Goal: Task Accomplishment & Management: Complete application form

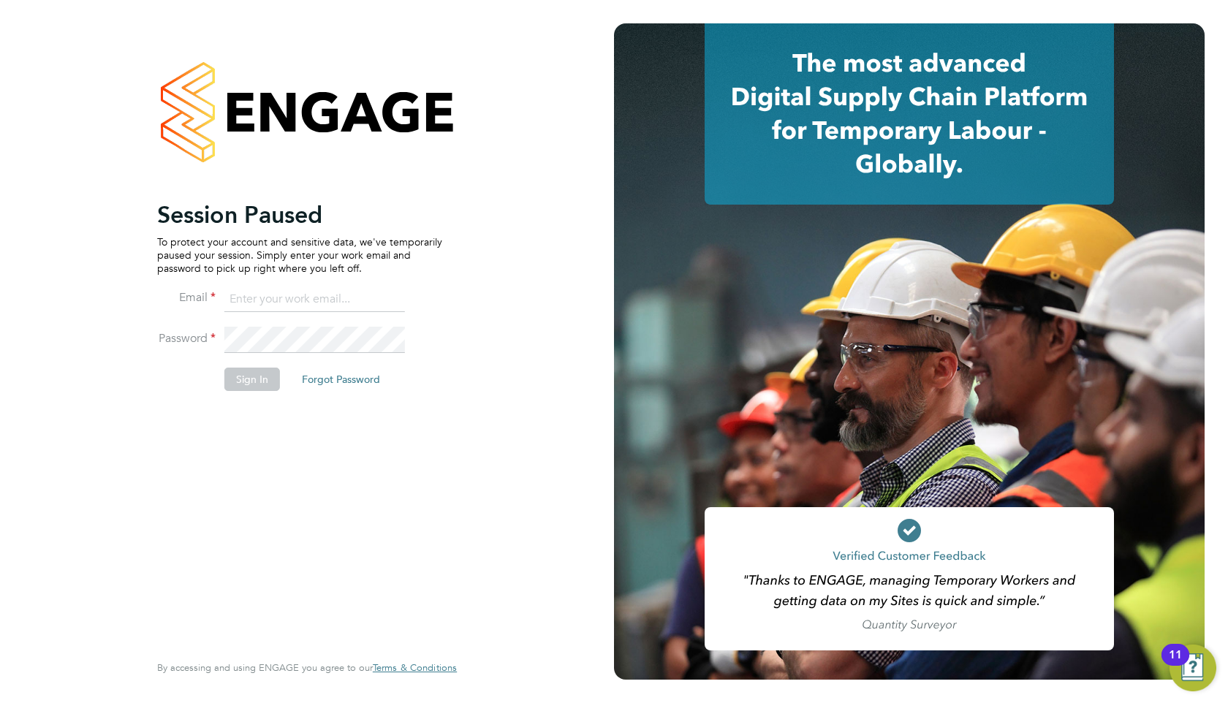
click at [297, 295] on input at bounding box center [314, 300] width 181 height 26
type input "resources@infinitivegroup.co.uk"
click at [265, 387] on button "Sign In" at bounding box center [252, 379] width 56 height 23
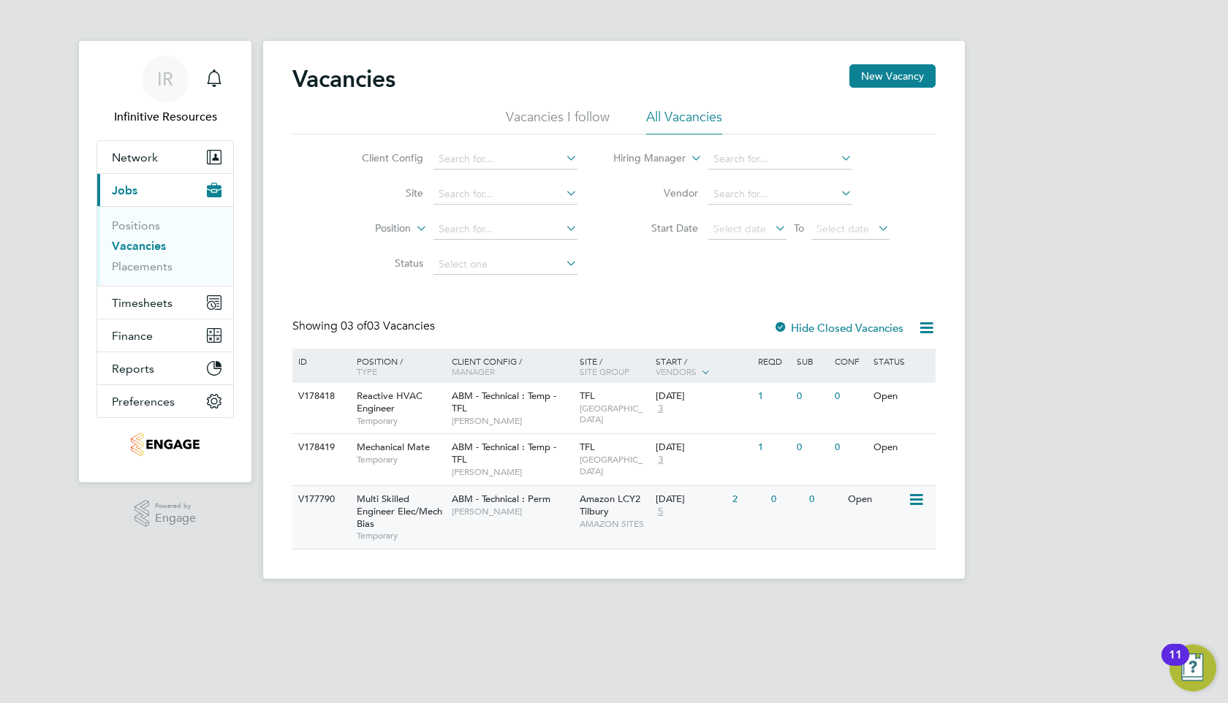
click at [663, 509] on span "5" at bounding box center [661, 512] width 10 height 12
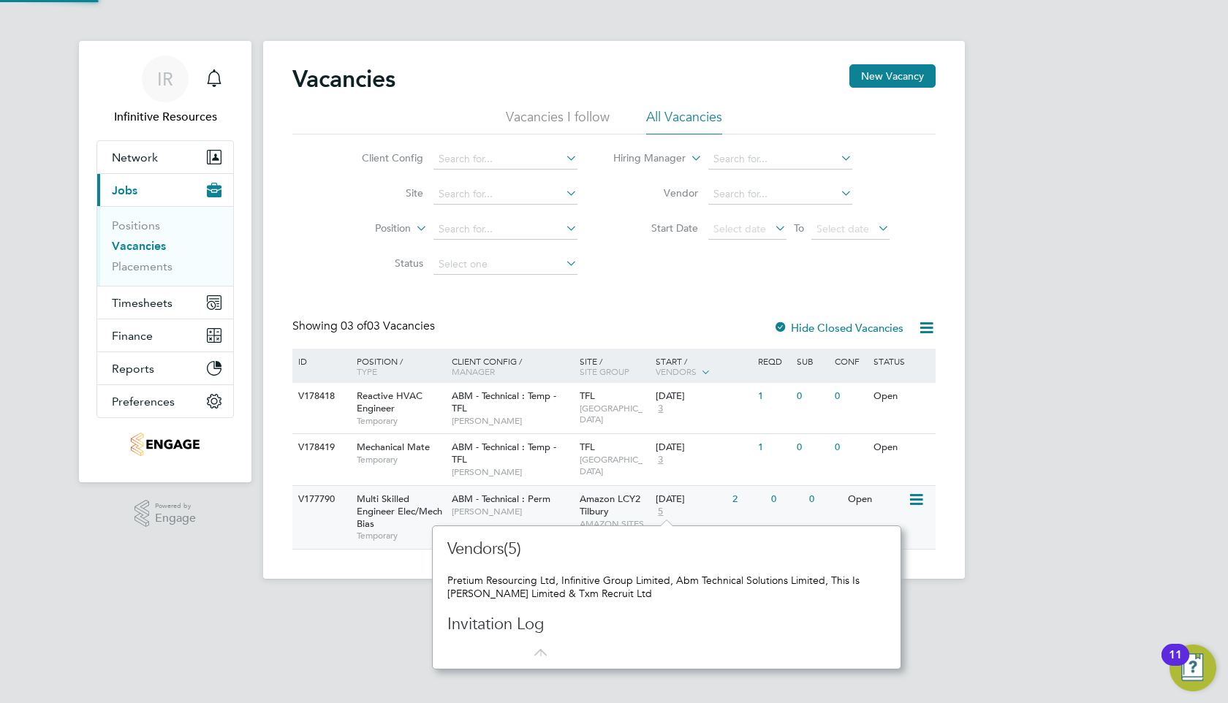
scroll to position [143, 456]
click at [902, 551] on div "Vacancies New Vacancy Vacancies I follow All Vacancies Client Config Site Posit…" at bounding box center [614, 310] width 702 height 538
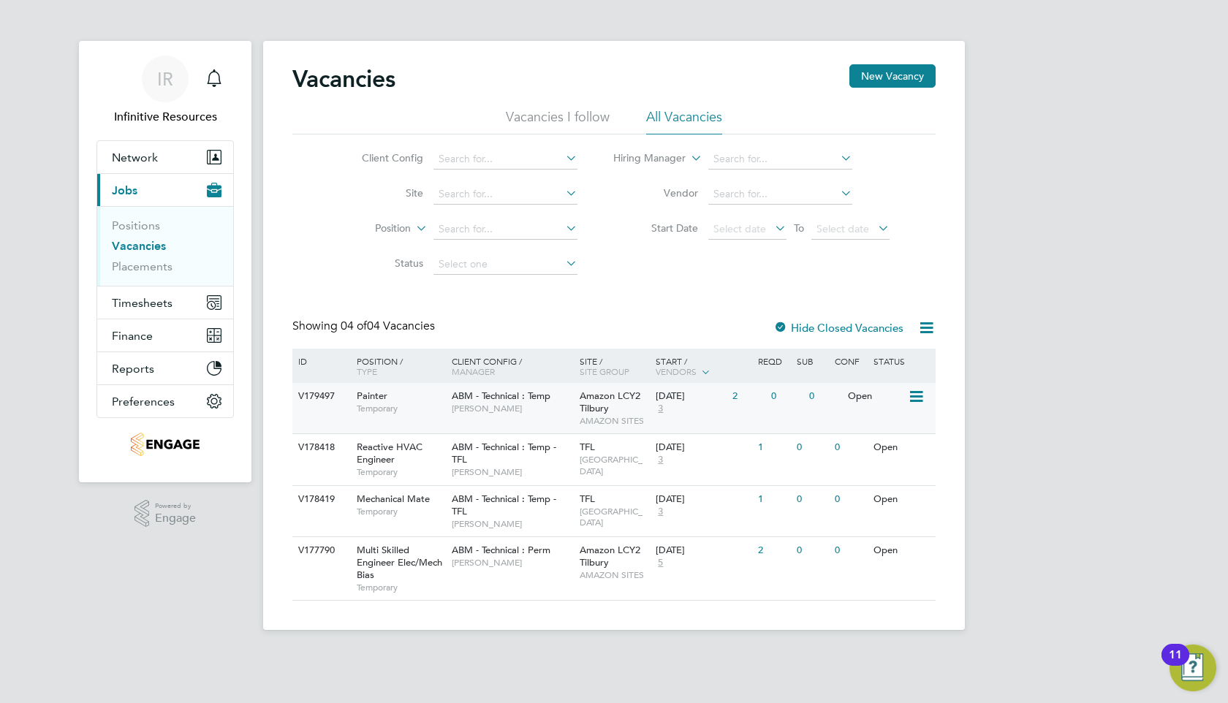
click at [660, 410] on span "3" at bounding box center [661, 409] width 10 height 12
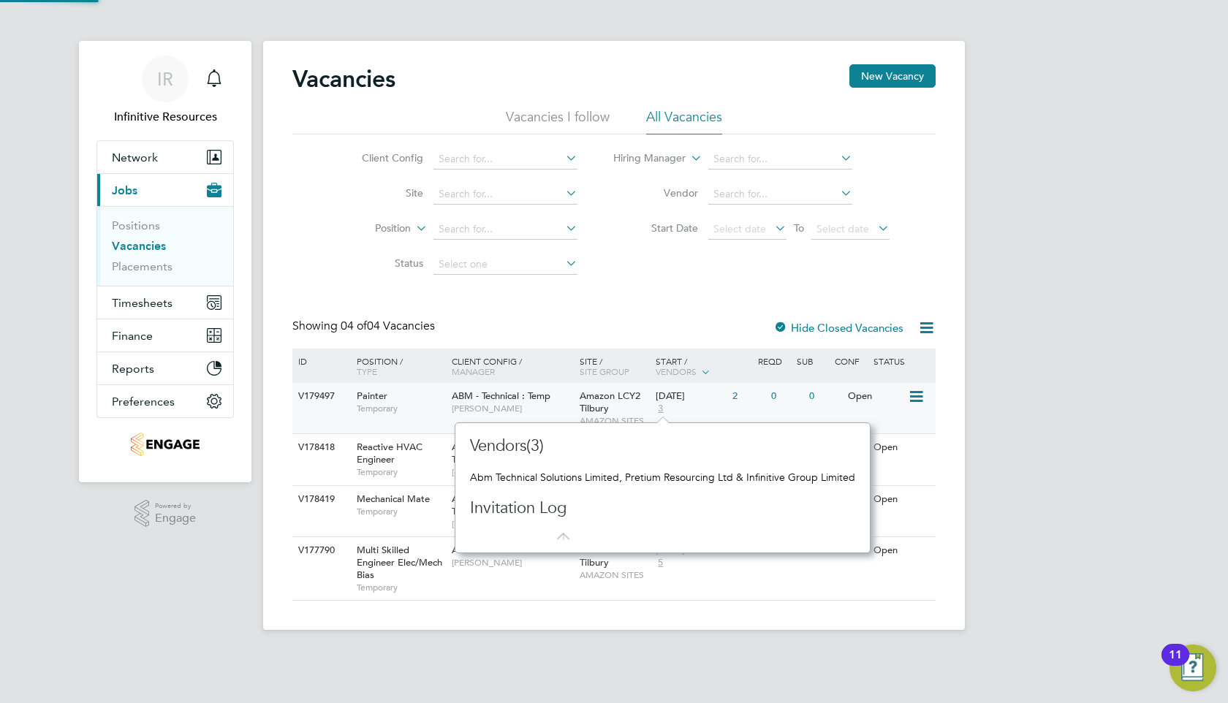
scroll to position [130, 410]
click at [987, 380] on div "IR Infinitive Resources Notifications Applications: Network Team Members Busine…" at bounding box center [614, 327] width 1228 height 654
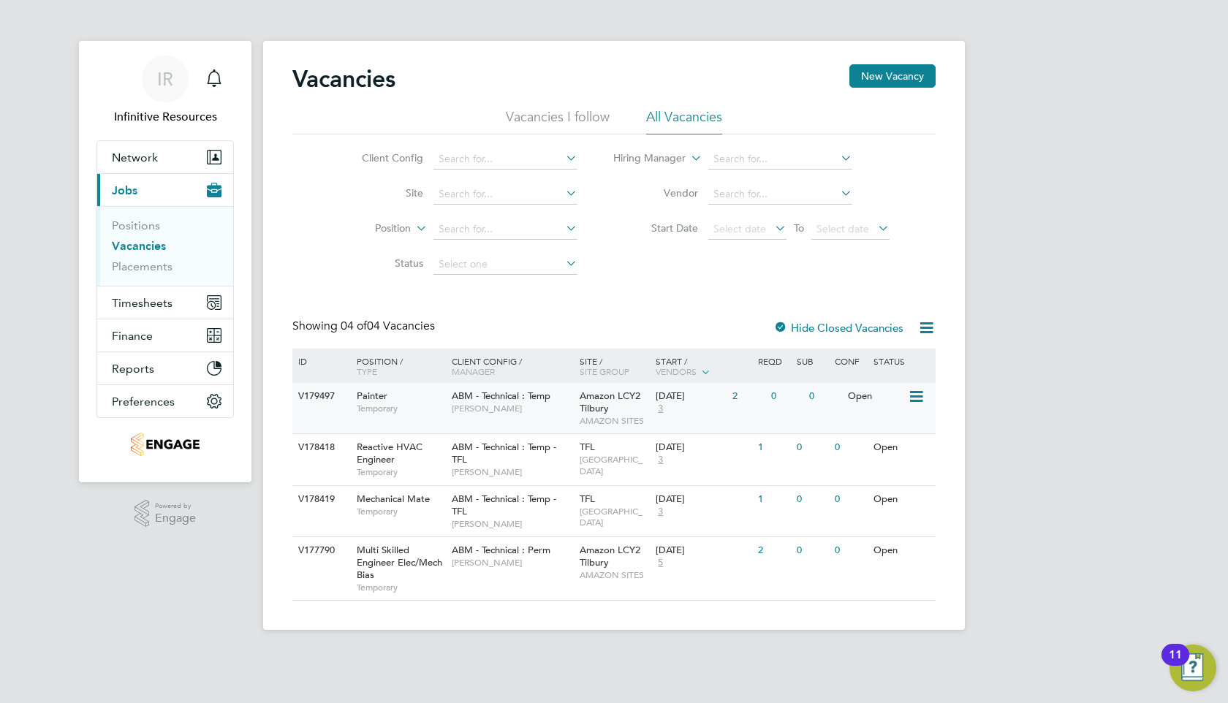
click at [634, 403] on div "Amazon LCY2 Tilbury AMAZON SITES" at bounding box center [614, 408] width 77 height 50
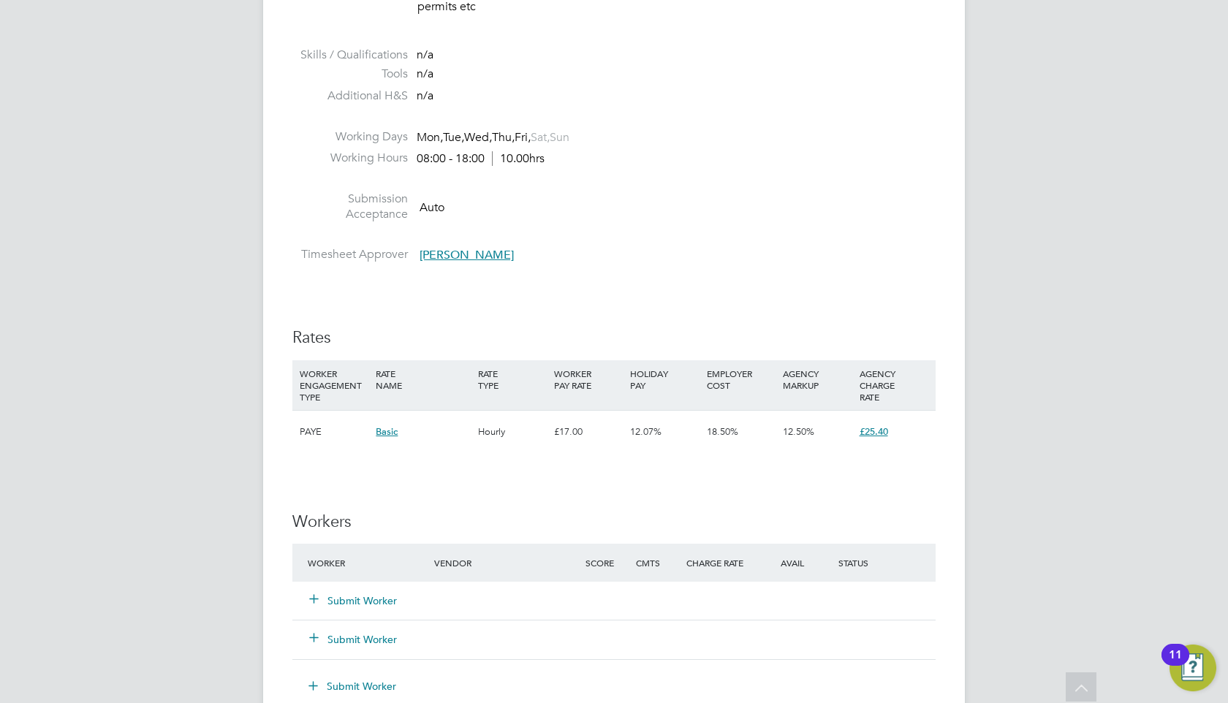
scroll to position [818, 0]
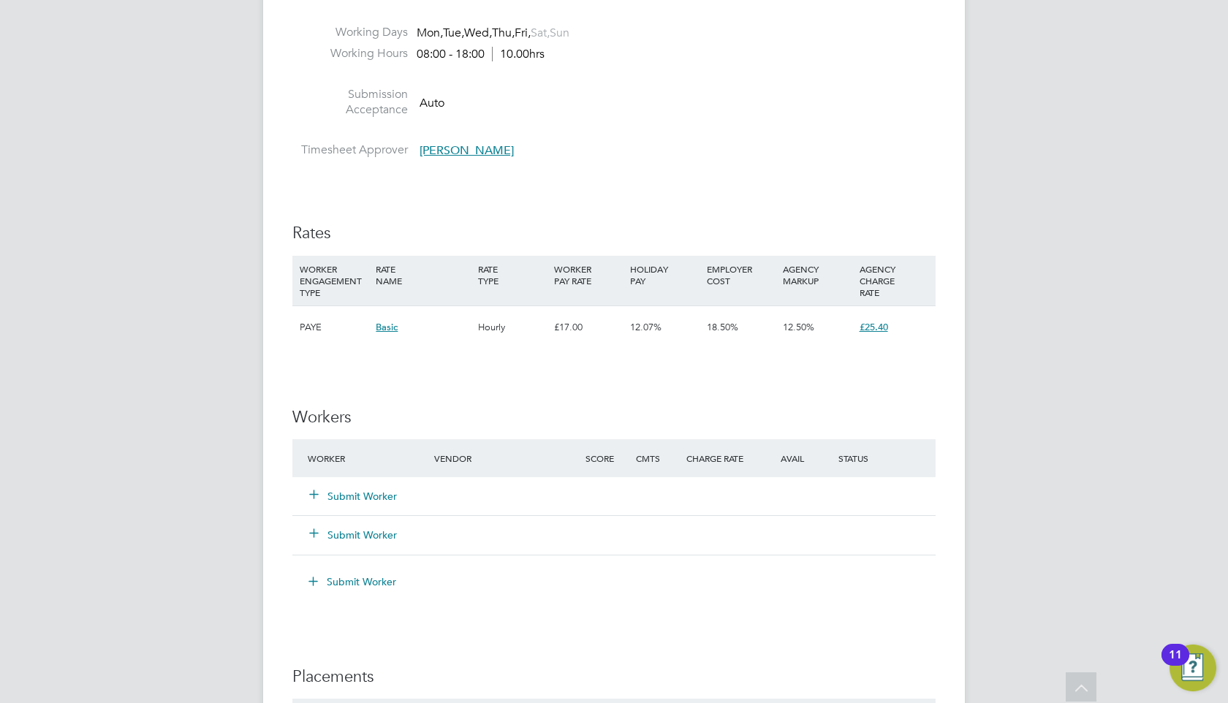
click at [369, 495] on button "Submit Worker" at bounding box center [354, 496] width 88 height 15
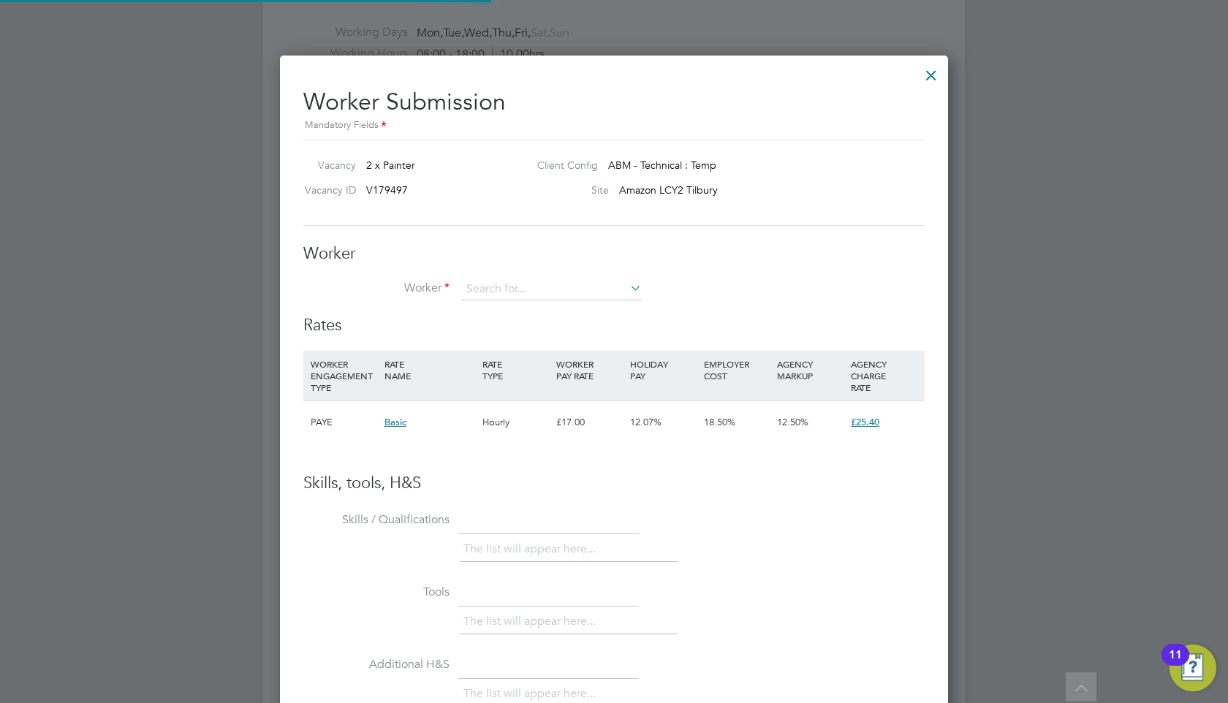
scroll to position [888, 669]
click at [508, 328] on li "+ Add new" at bounding box center [552, 329] width 182 height 20
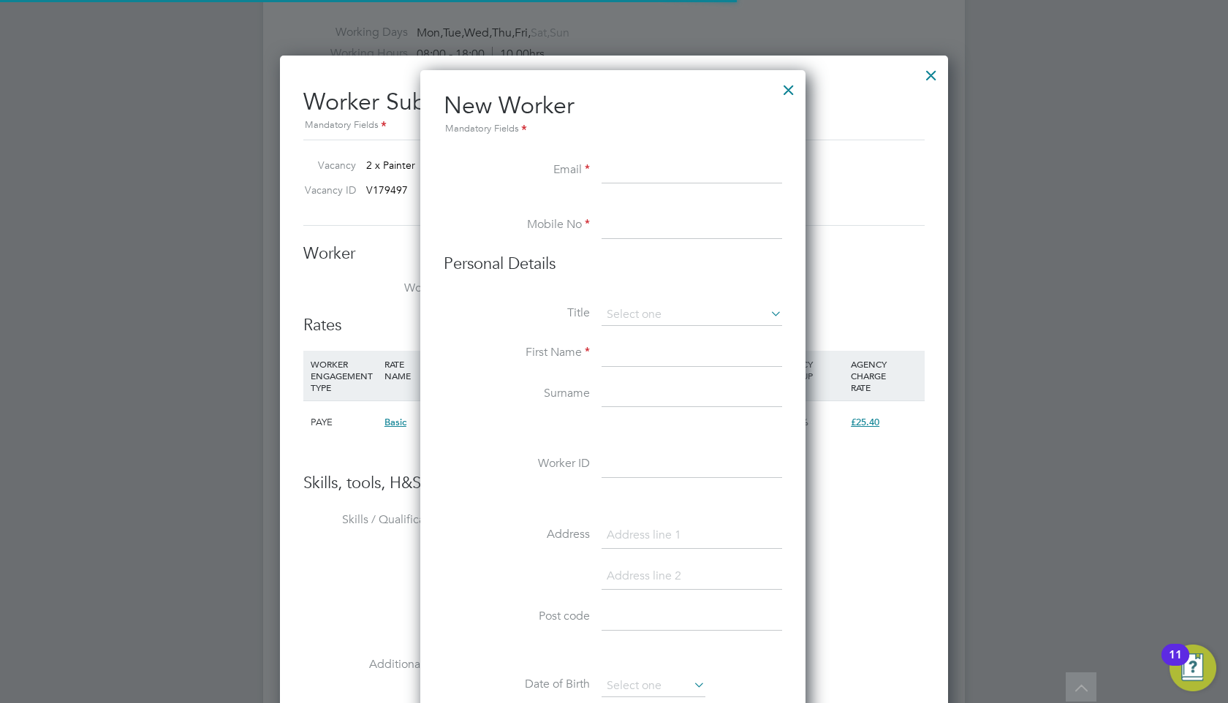
scroll to position [1242, 388]
paste input "doumegervais22@gmail.com"
type input "doumegervais22@gmail.com"
click at [653, 230] on input at bounding box center [692, 226] width 181 height 26
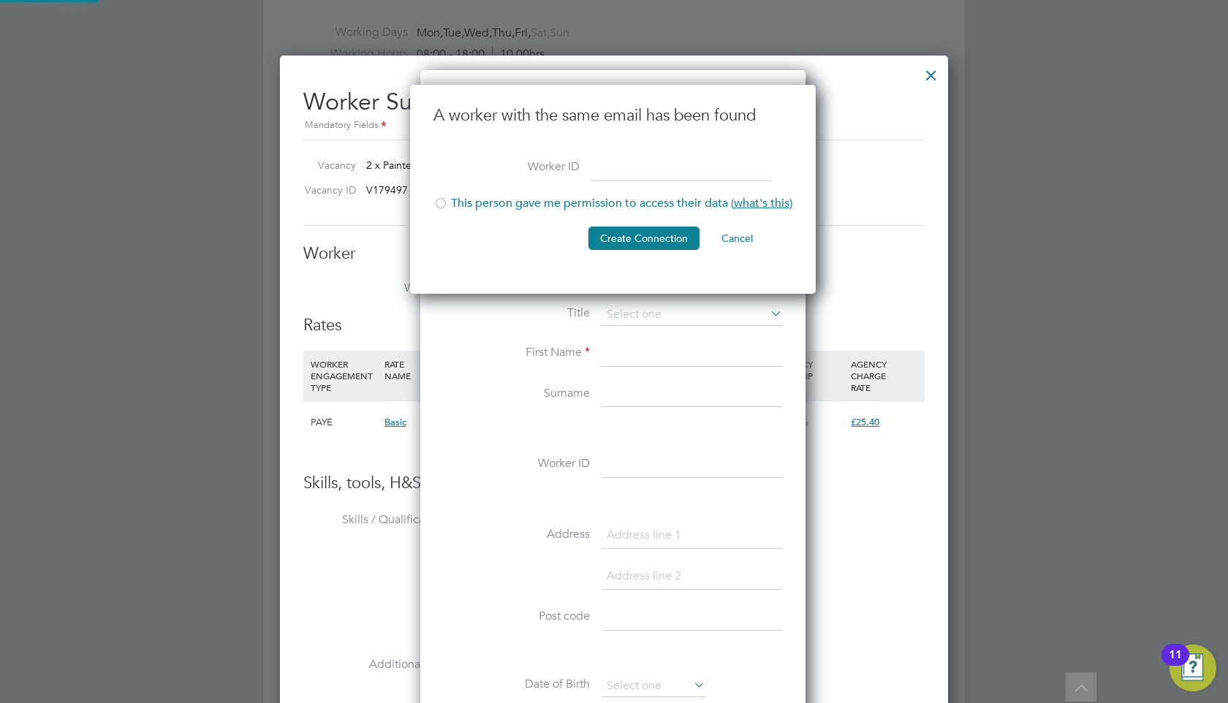
scroll to position [210, 408]
type input "Painter 1"
click at [588, 204] on li "This person gave me permission to access their data ( what's this )" at bounding box center [613, 211] width 359 height 30
click at [611, 241] on button "Create Connection" at bounding box center [644, 238] width 111 height 23
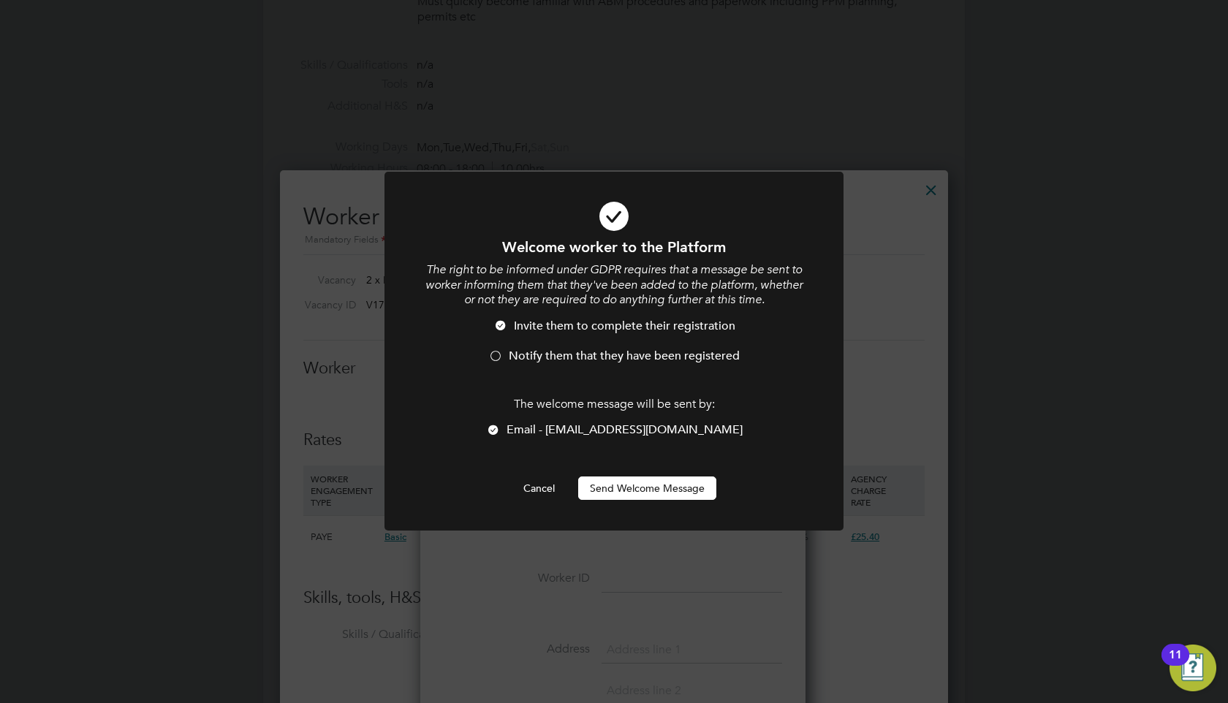
click at [645, 491] on button "Send Welcome Message" at bounding box center [647, 488] width 138 height 23
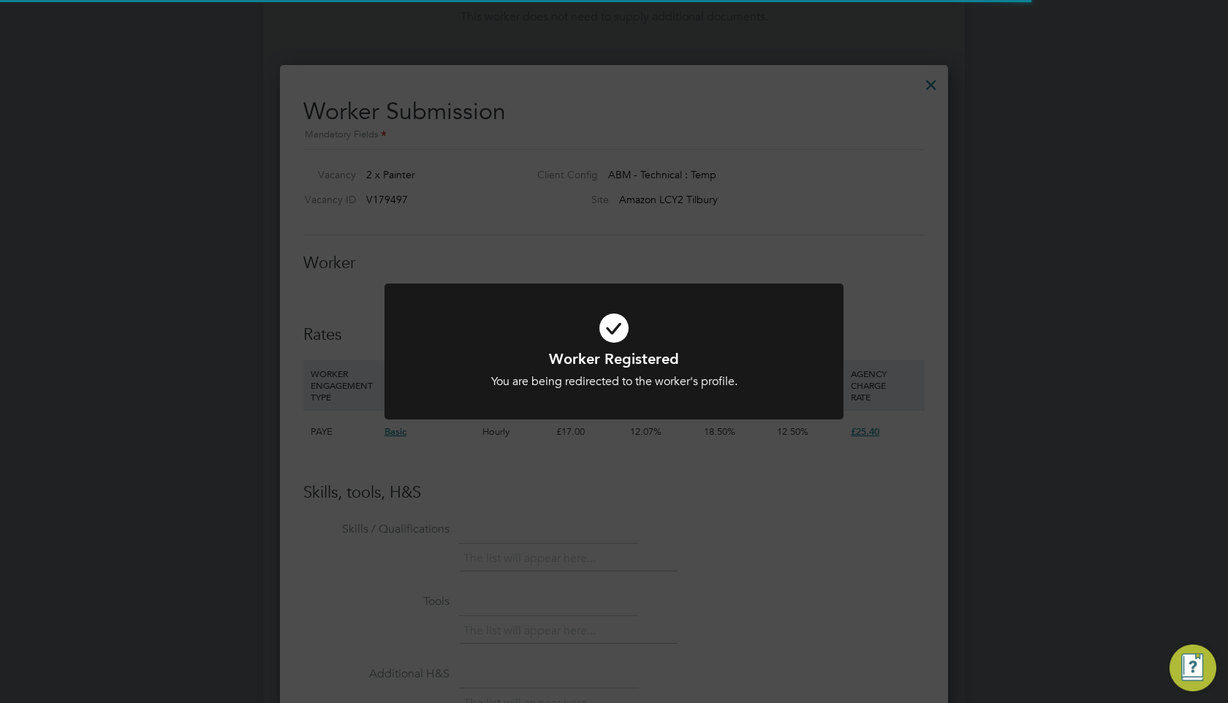
scroll to position [818, 0]
click at [685, 397] on div at bounding box center [614, 352] width 459 height 137
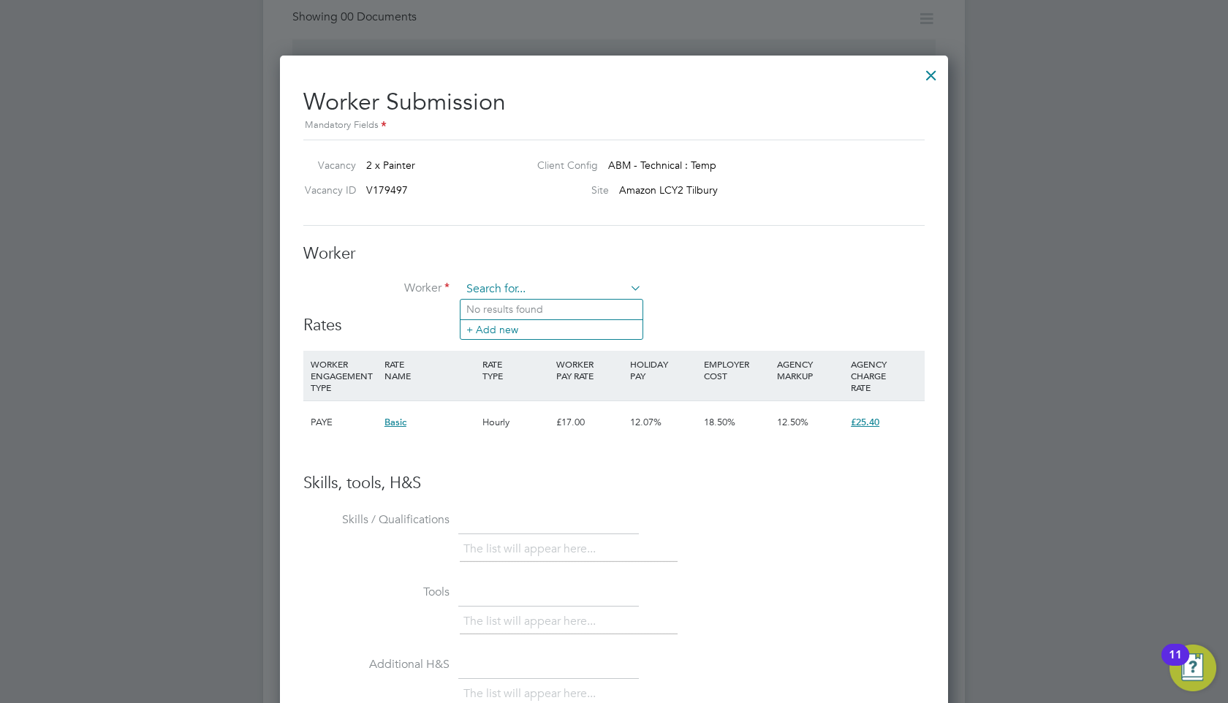
click at [533, 296] on input at bounding box center [551, 290] width 181 height 22
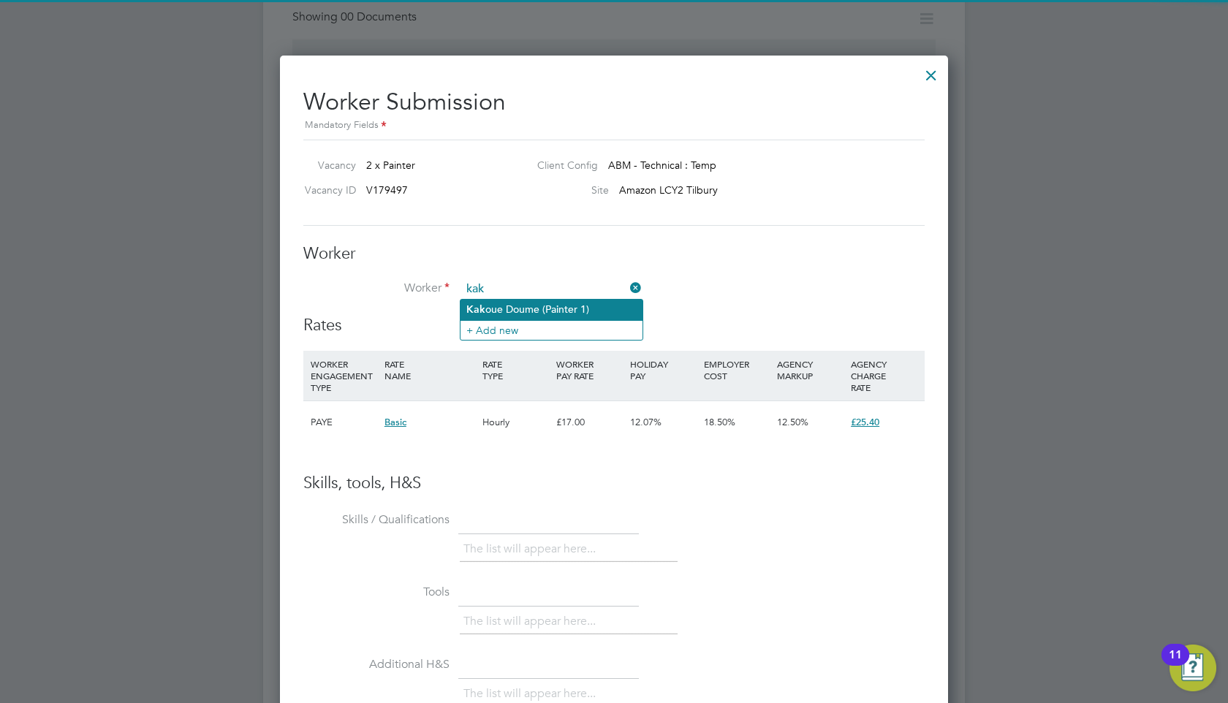
click at [492, 309] on li "Kak oue Doume (Painter 1)" at bounding box center [552, 310] width 182 height 20
type input "Kakoue Doume (Painter 1)"
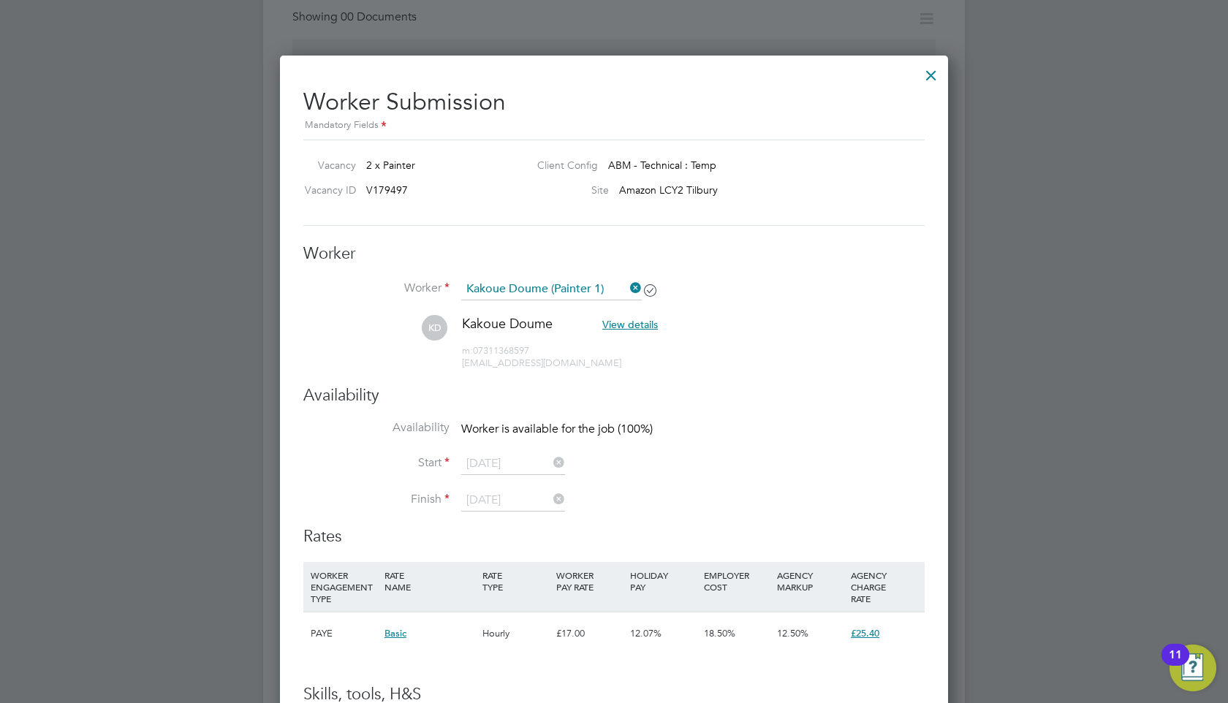
scroll to position [0, 0]
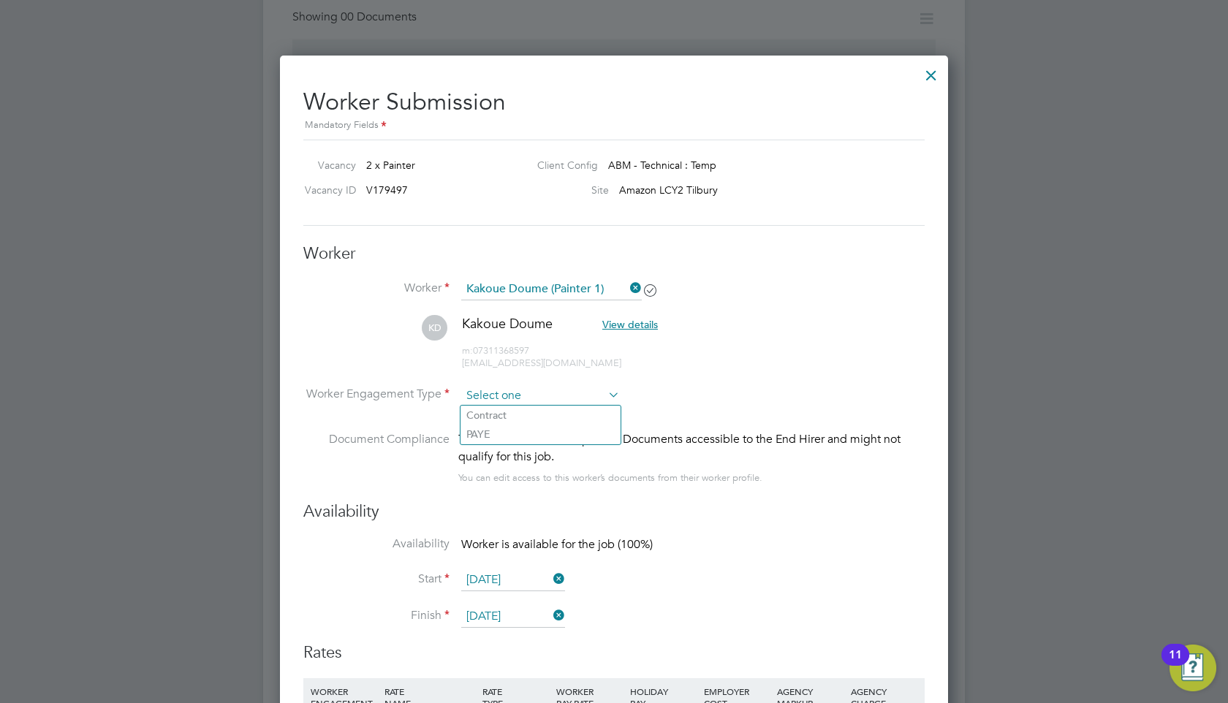
click at [576, 394] on input at bounding box center [540, 396] width 159 height 22
click at [563, 412] on li "Contract" at bounding box center [541, 415] width 160 height 19
type input "Contract"
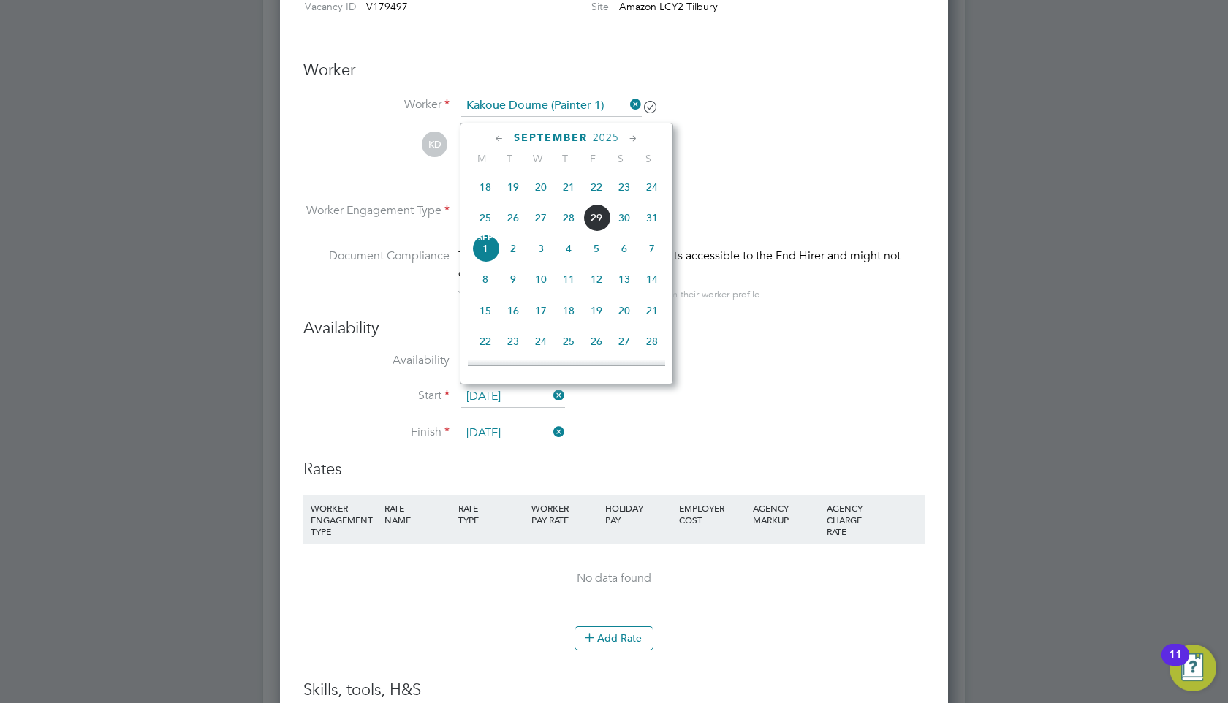
click at [523, 395] on input "[DATE]" at bounding box center [513, 397] width 104 height 22
click at [516, 252] on span "2" at bounding box center [513, 249] width 28 height 28
type input "[DATE]"
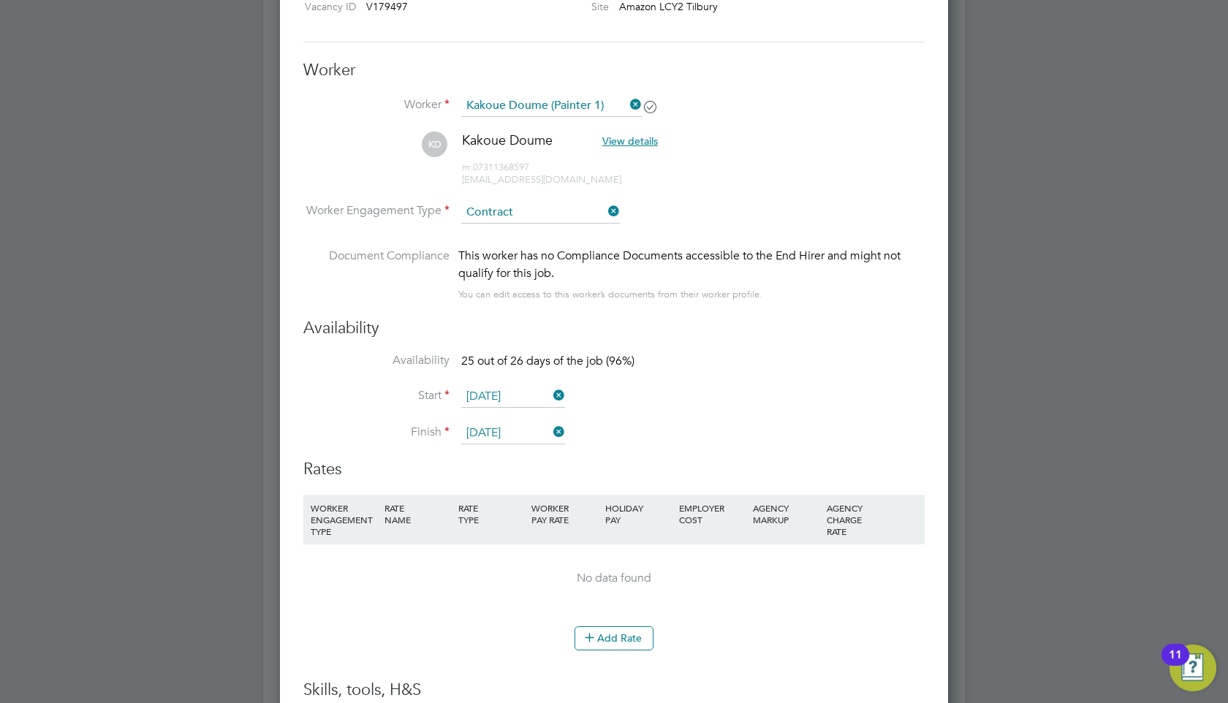
click at [509, 436] on input "[DATE]" at bounding box center [513, 434] width 104 height 22
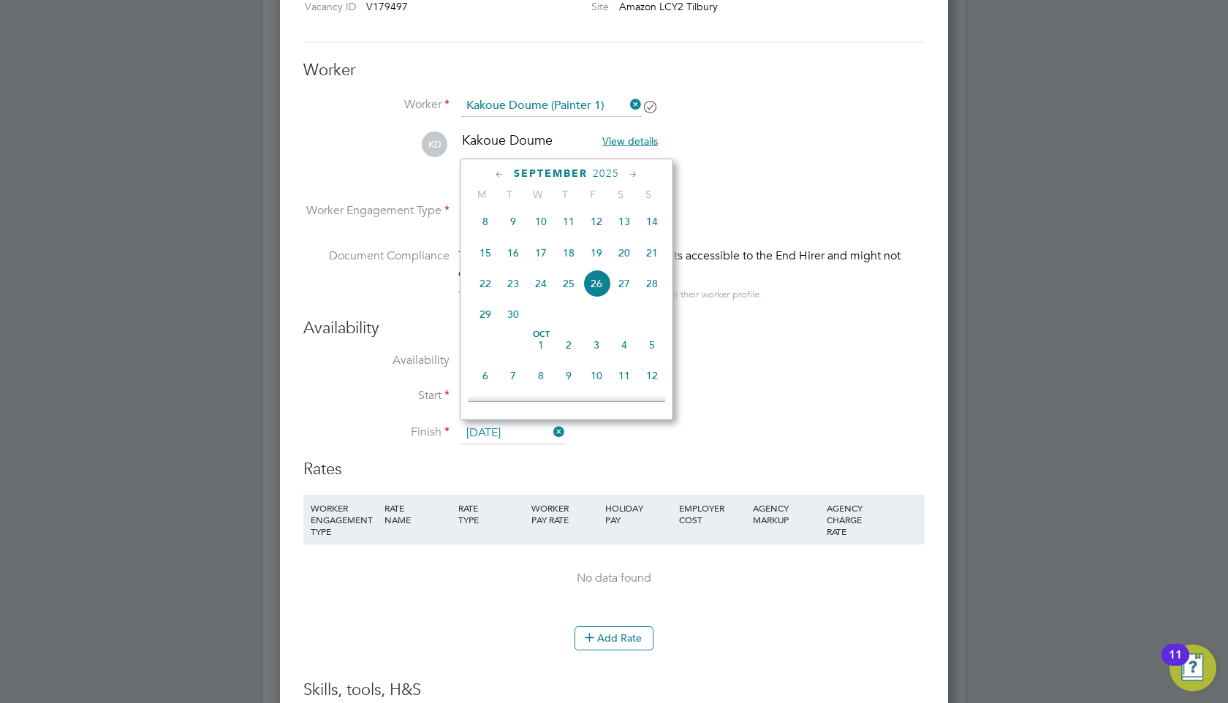
click at [599, 347] on span "3" at bounding box center [597, 345] width 28 height 28
type input "[DATE]"
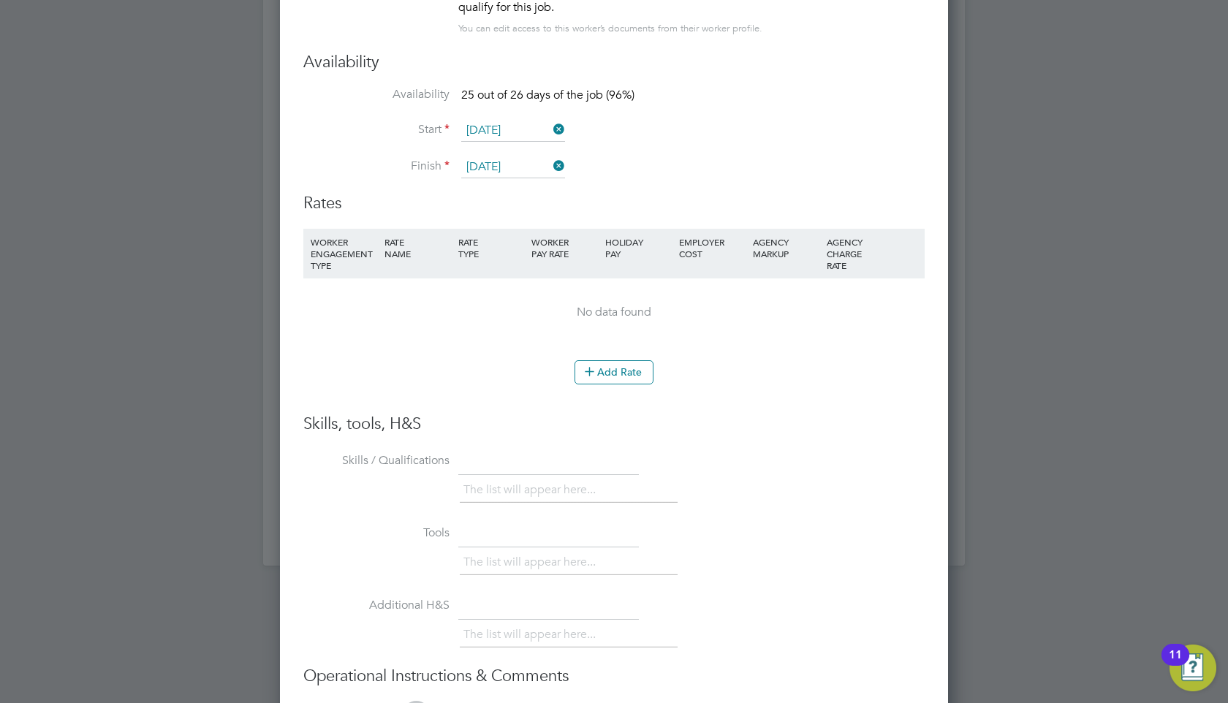
scroll to position [1271, 0]
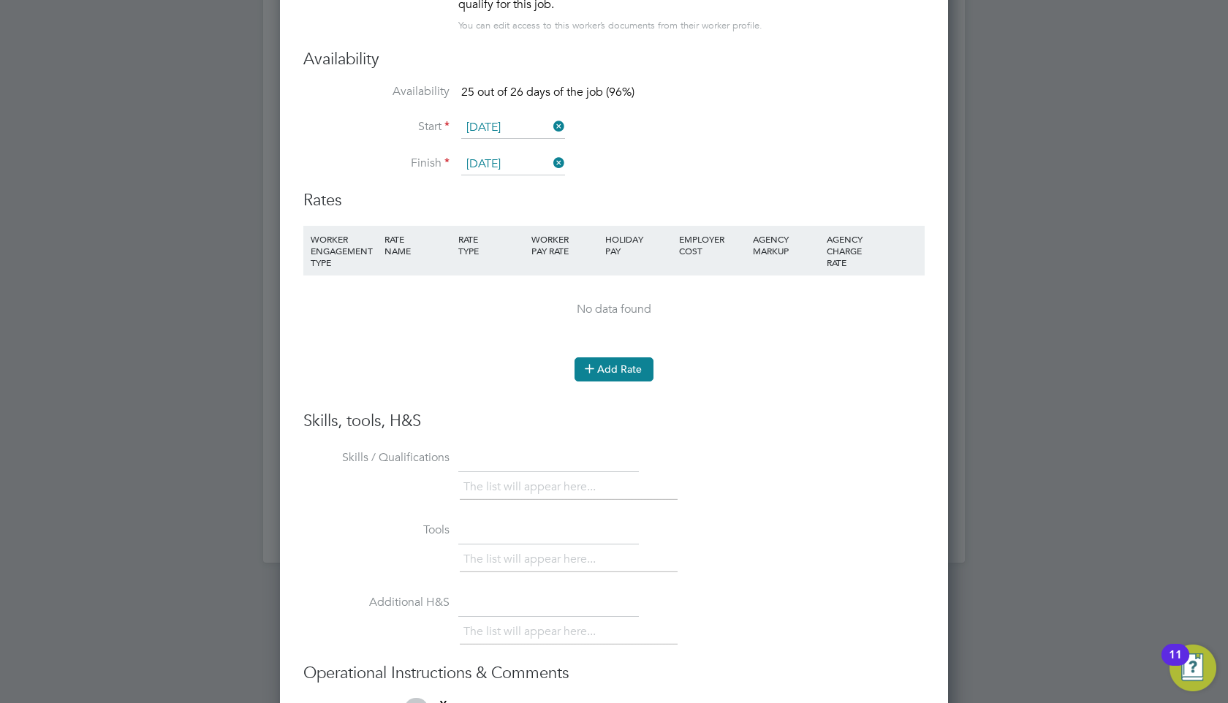
click at [636, 367] on button "Add Rate" at bounding box center [614, 369] width 79 height 23
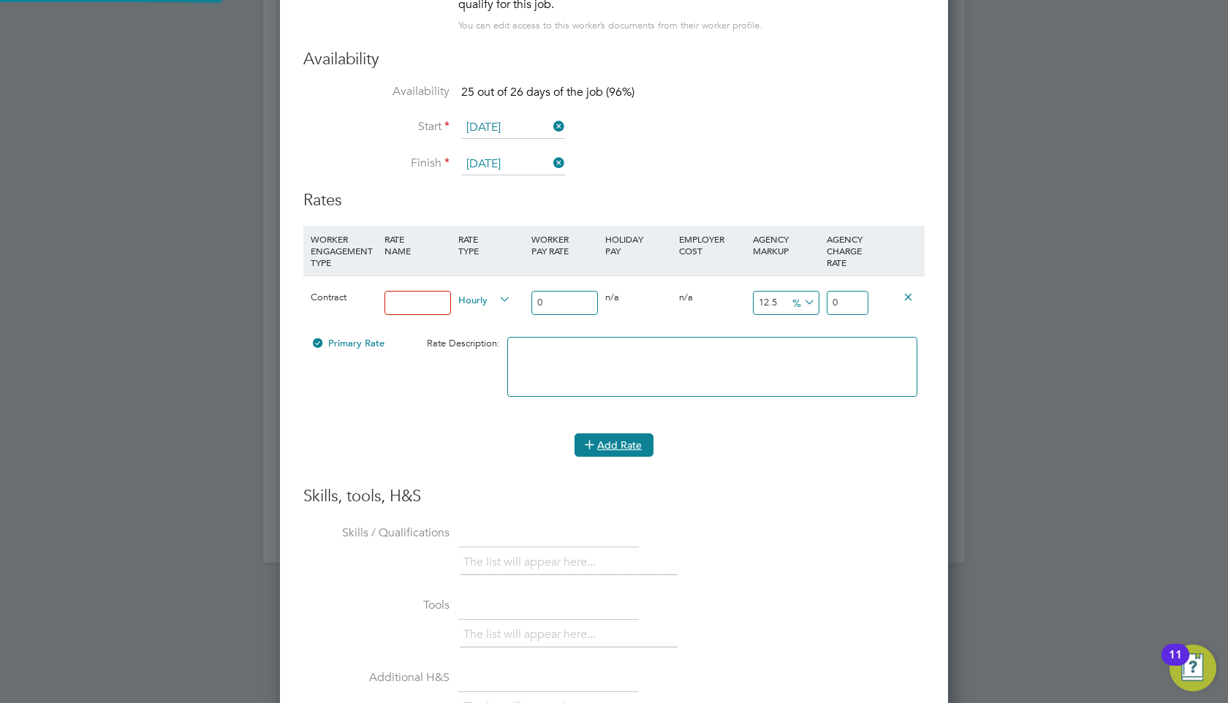
scroll to position [7, 7]
click at [427, 306] on input at bounding box center [418, 303] width 67 height 24
click at [483, 298] on span "Hourly" at bounding box center [484, 299] width 53 height 16
click at [480, 326] on li "DAILY" at bounding box center [485, 332] width 64 height 18
click at [431, 303] on input at bounding box center [418, 303] width 67 height 24
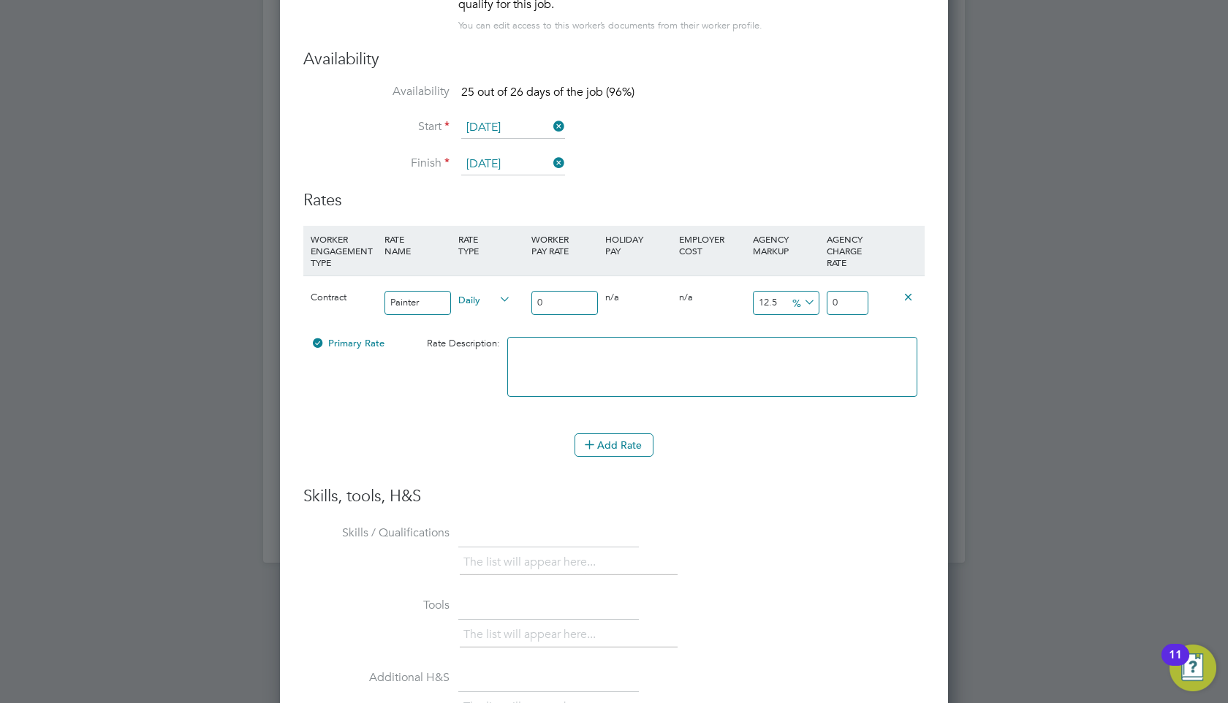
type input "Painter"
click at [551, 306] on input "0" at bounding box center [565, 303] width 67 height 24
type input "1"
type input "1.125"
type input "18"
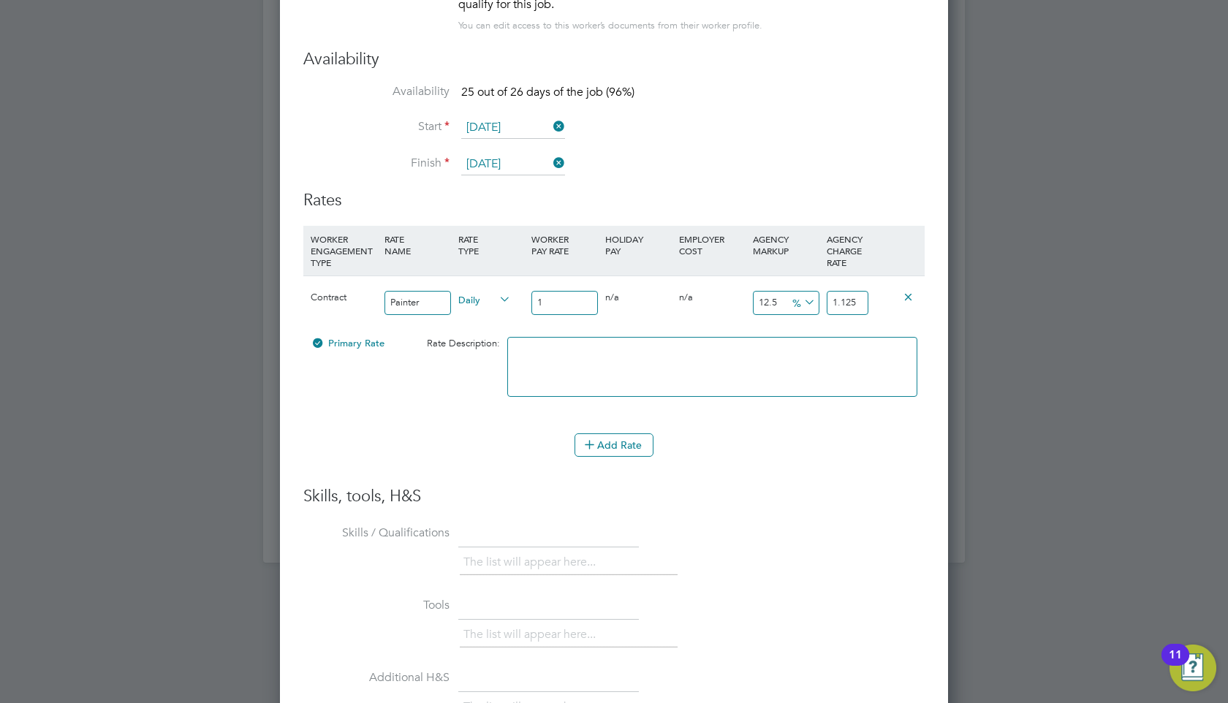
type input "20.25"
type input "185"
type input "208.125"
type input "185"
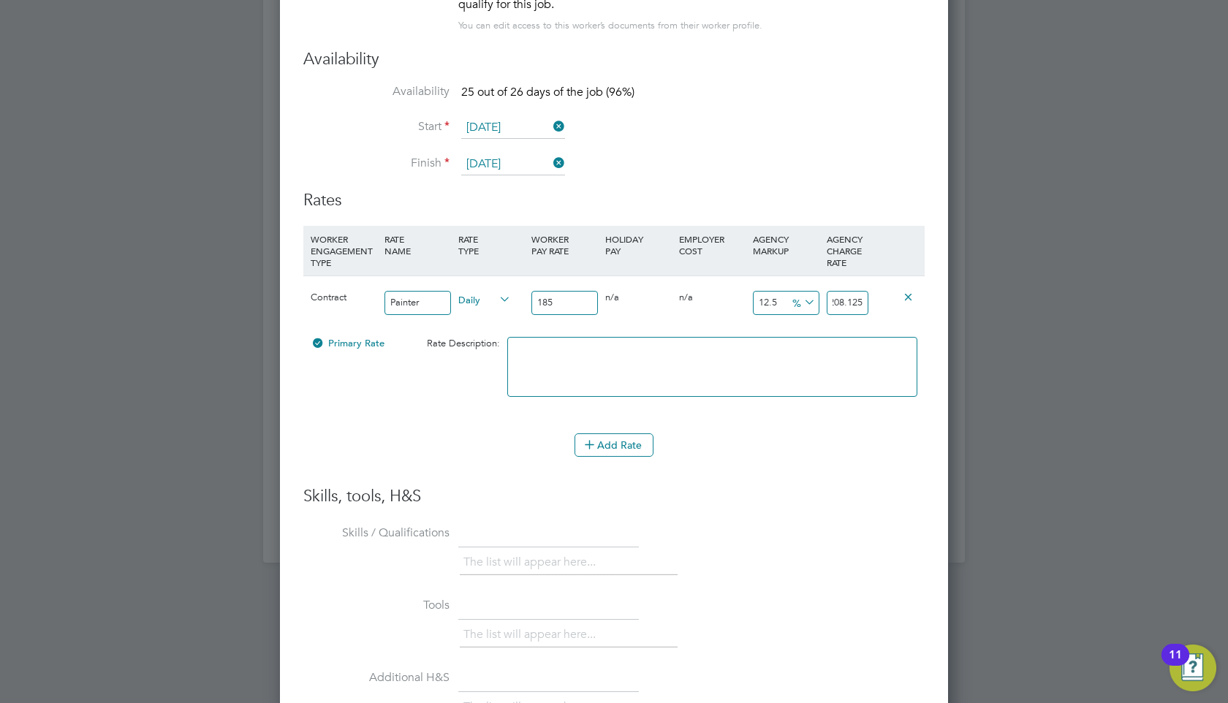
drag, startPoint x: 829, startPoint y: 301, endPoint x: 1019, endPoint y: 279, distance: 191.5
click at [860, 297] on input "208.125" at bounding box center [848, 303] width 42 height 24
type input "12.497297297297298"
type input "208.12"
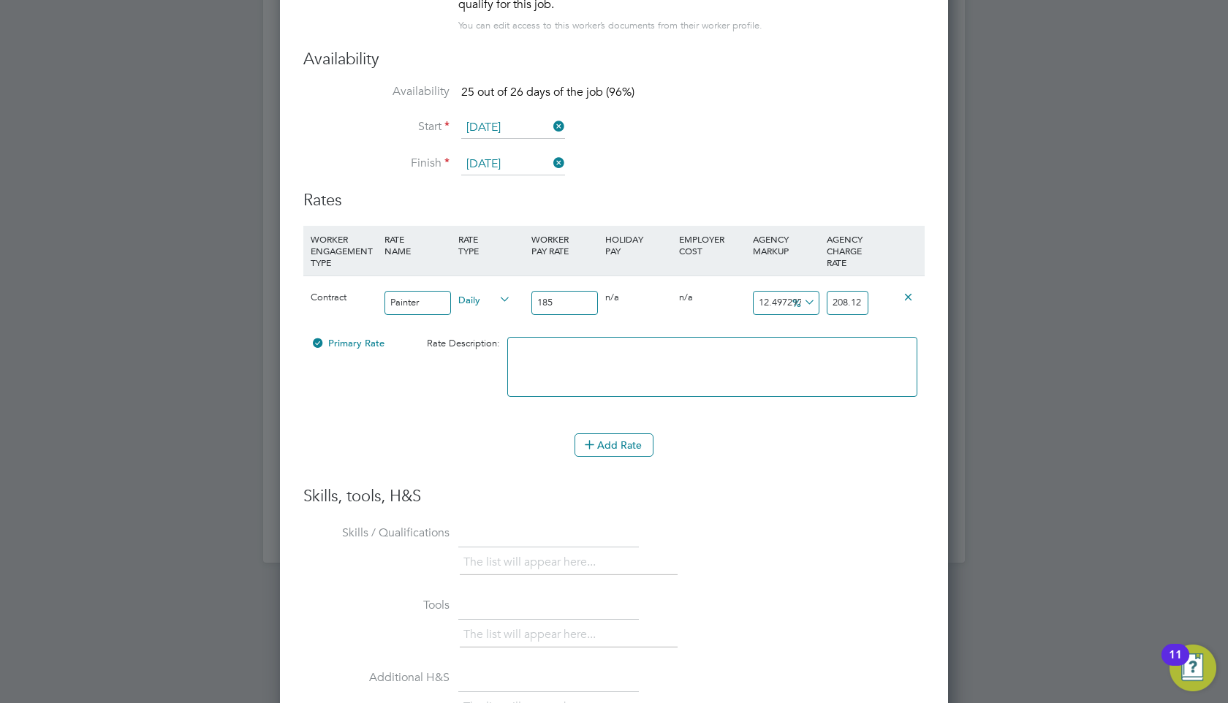
scroll to position [0, 0]
type input "12.486486486486486"
type input "208.1"
type input "12.432432432432432"
type input "208"
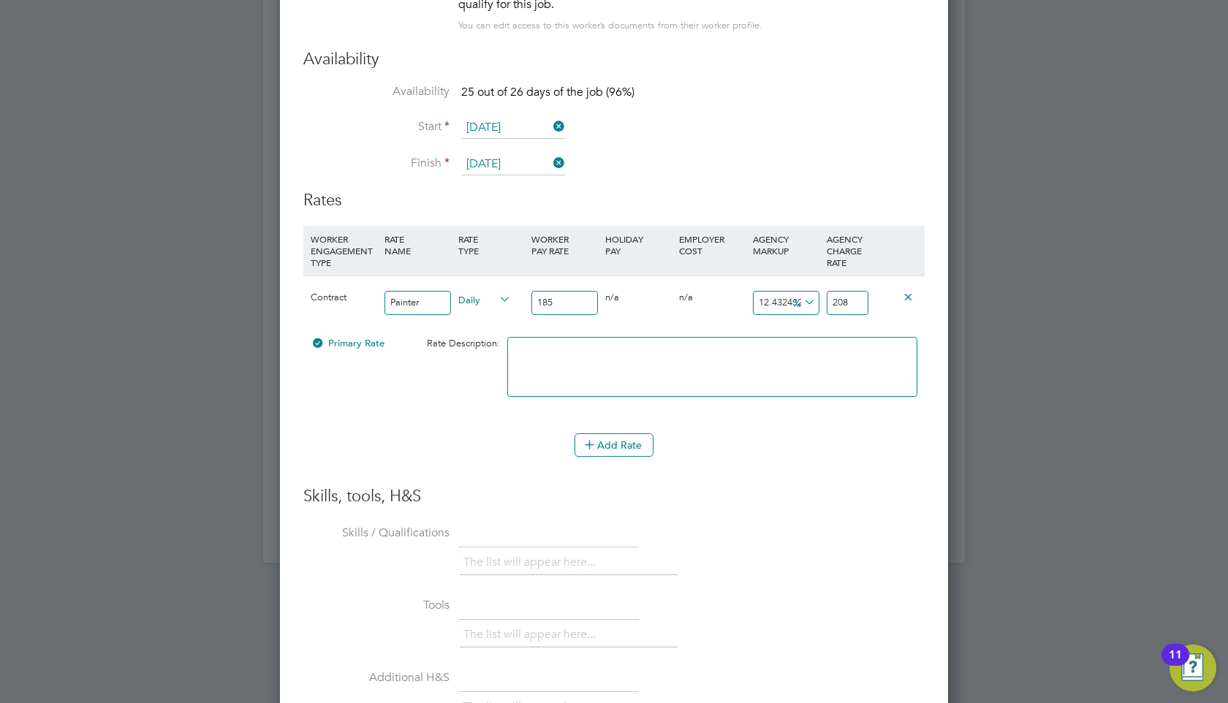
type input "-89.1891891891892"
type input "20"
type input "-98.91891891891892"
type input "2"
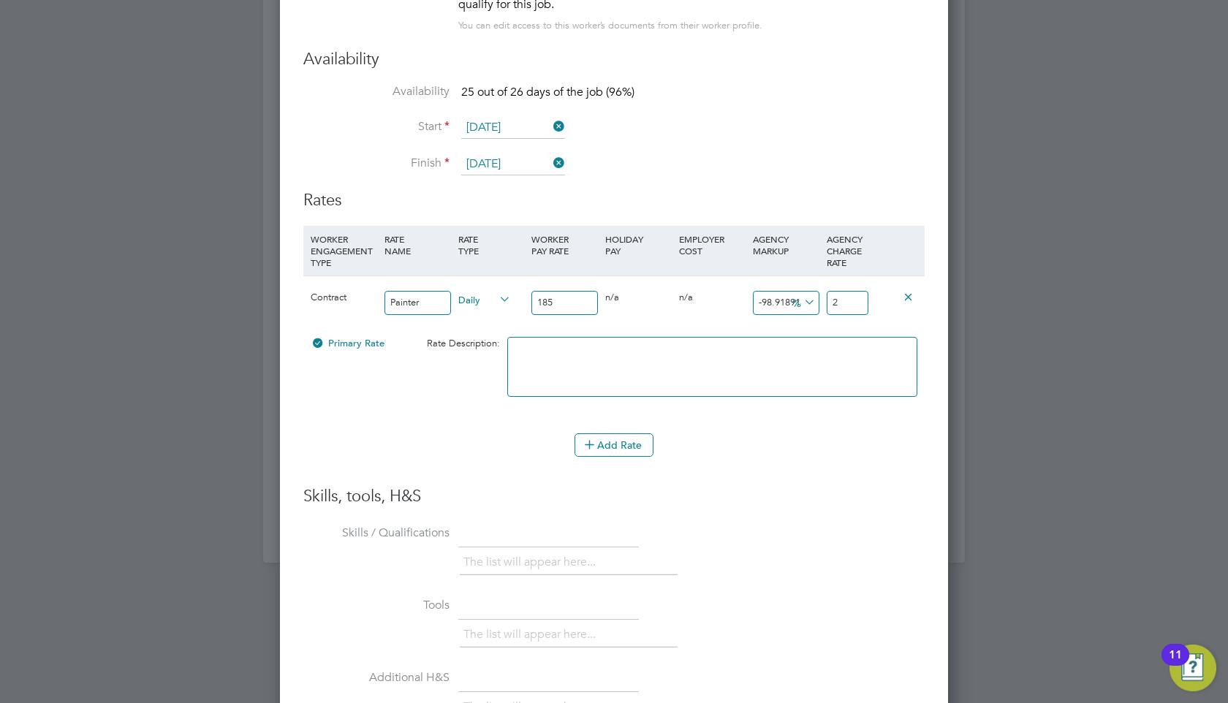
type input "-88.64864864864865"
type input "21"
type input "14.054054054054054"
type input "211"
type input "14.27027027027027"
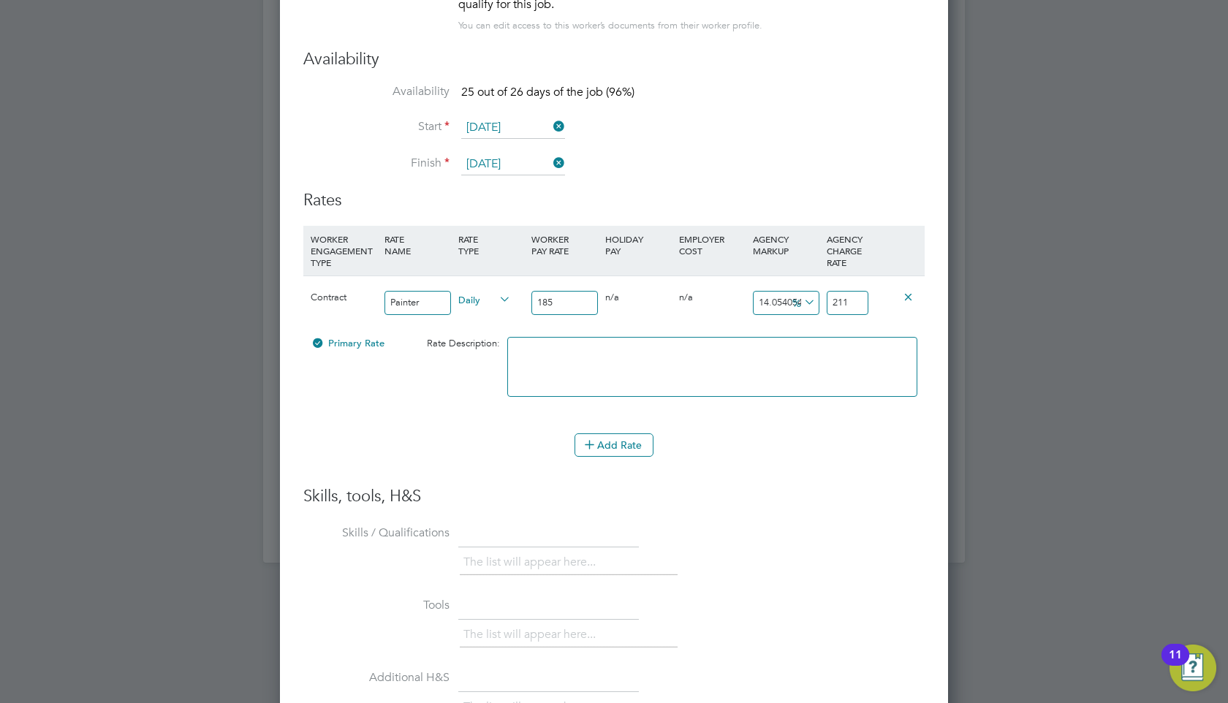
type input "211.4"
type input "14.286486486486487"
type input "211.43"
click at [912, 295] on icon at bounding box center [908, 296] width 11 height 11
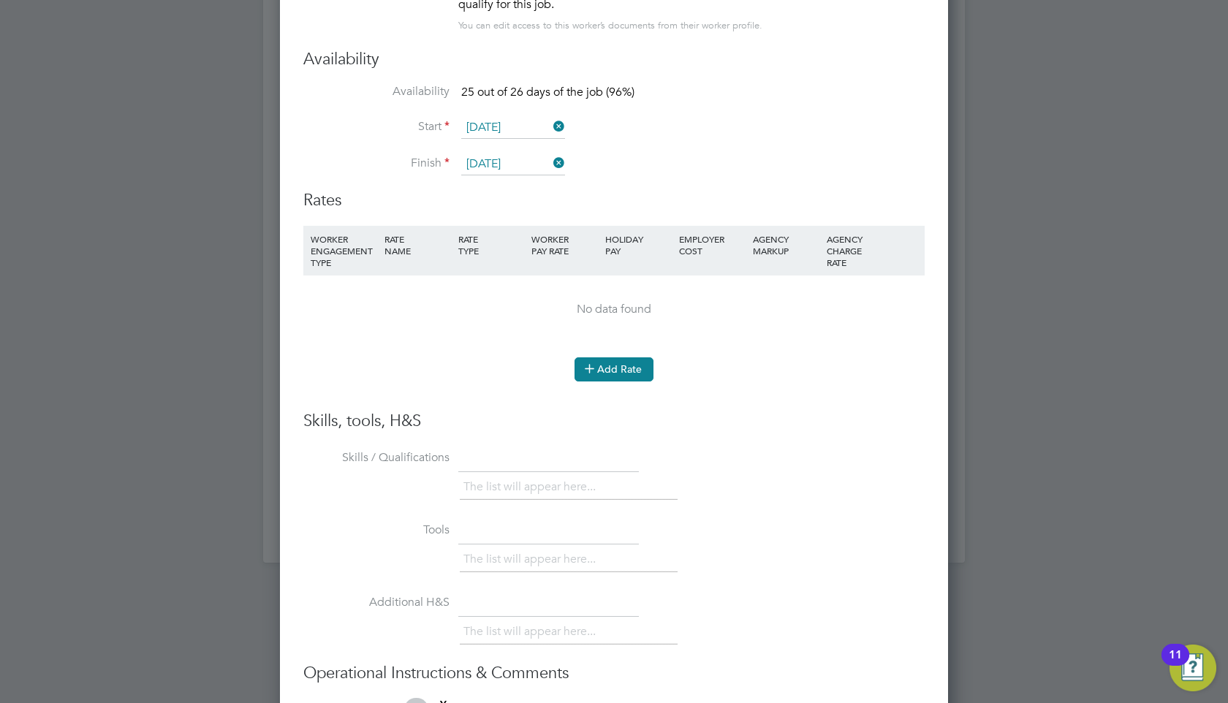
click at [631, 365] on button "Add Rate" at bounding box center [614, 369] width 79 height 23
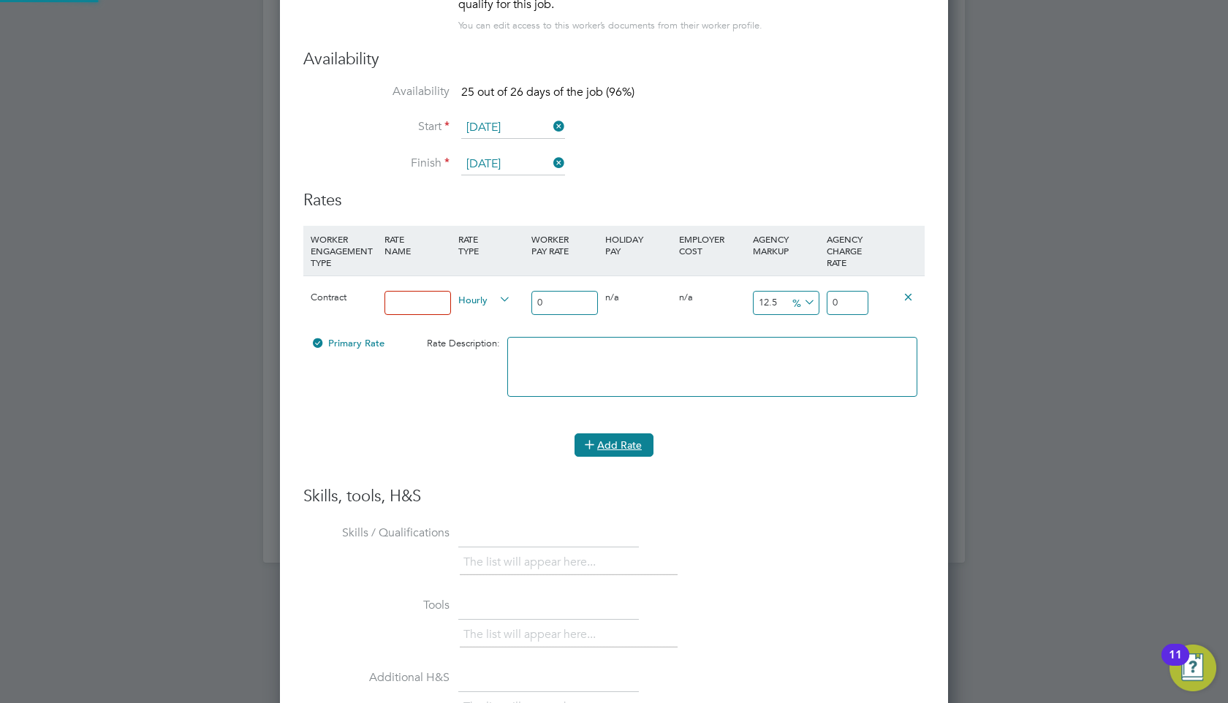
scroll to position [1352, 669]
click at [428, 304] on input at bounding box center [418, 303] width 67 height 24
type input "Painter"
click at [486, 298] on span "Hourly" at bounding box center [484, 299] width 53 height 16
click at [486, 333] on li "DAILY" at bounding box center [485, 332] width 64 height 18
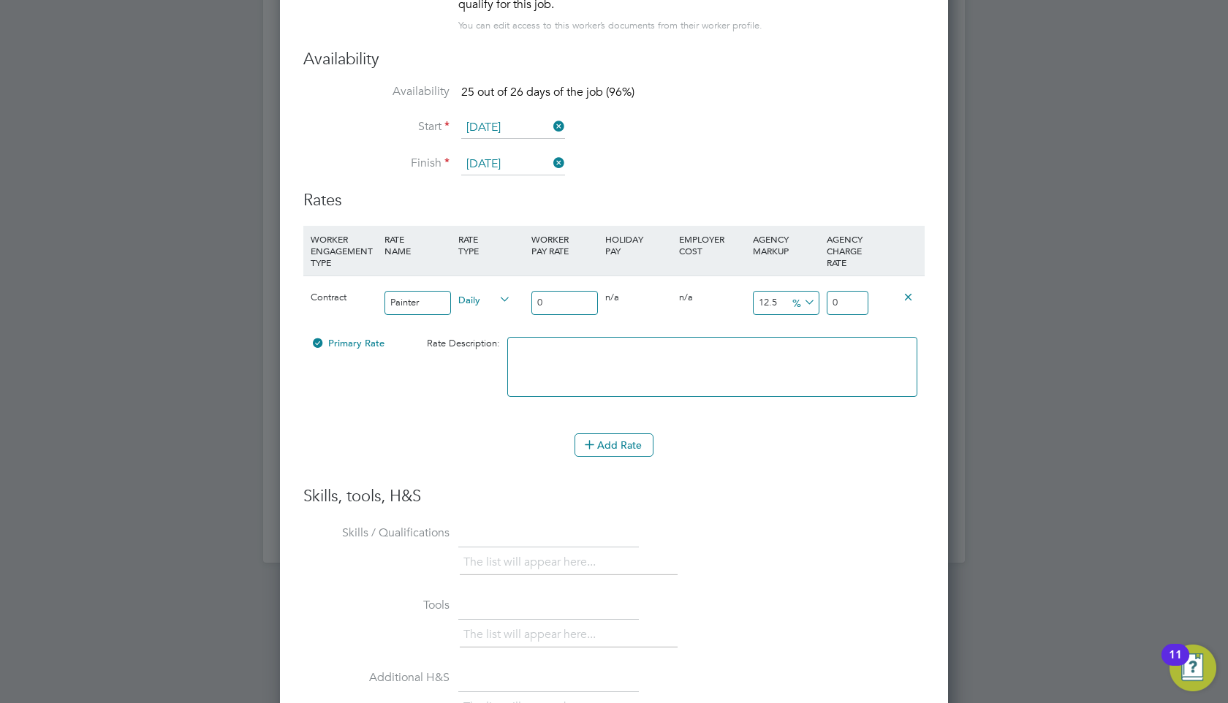
click at [540, 292] on input "0" at bounding box center [565, 303] width 67 height 24
click at [556, 298] on input "0" at bounding box center [565, 303] width 67 height 24
type input "01"
type input "1.125"
type input "018"
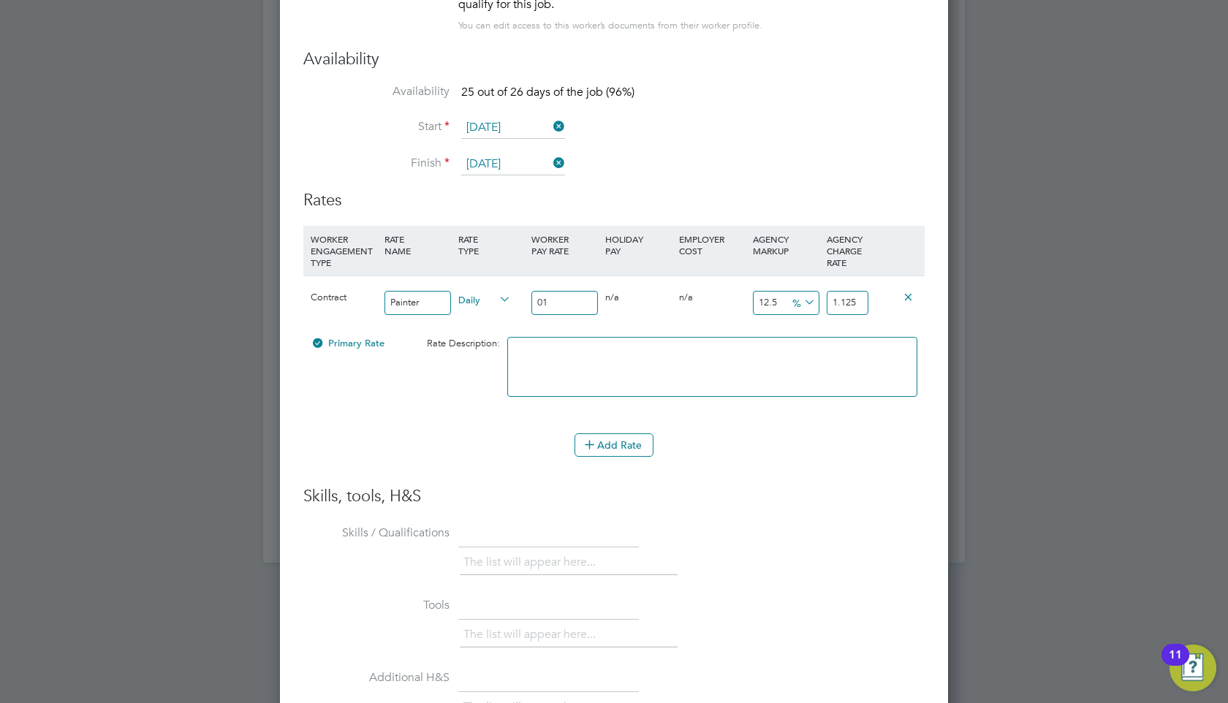
type input "20.25"
type input "0185"
type input "208.125"
type input "018"
type input "20.25"
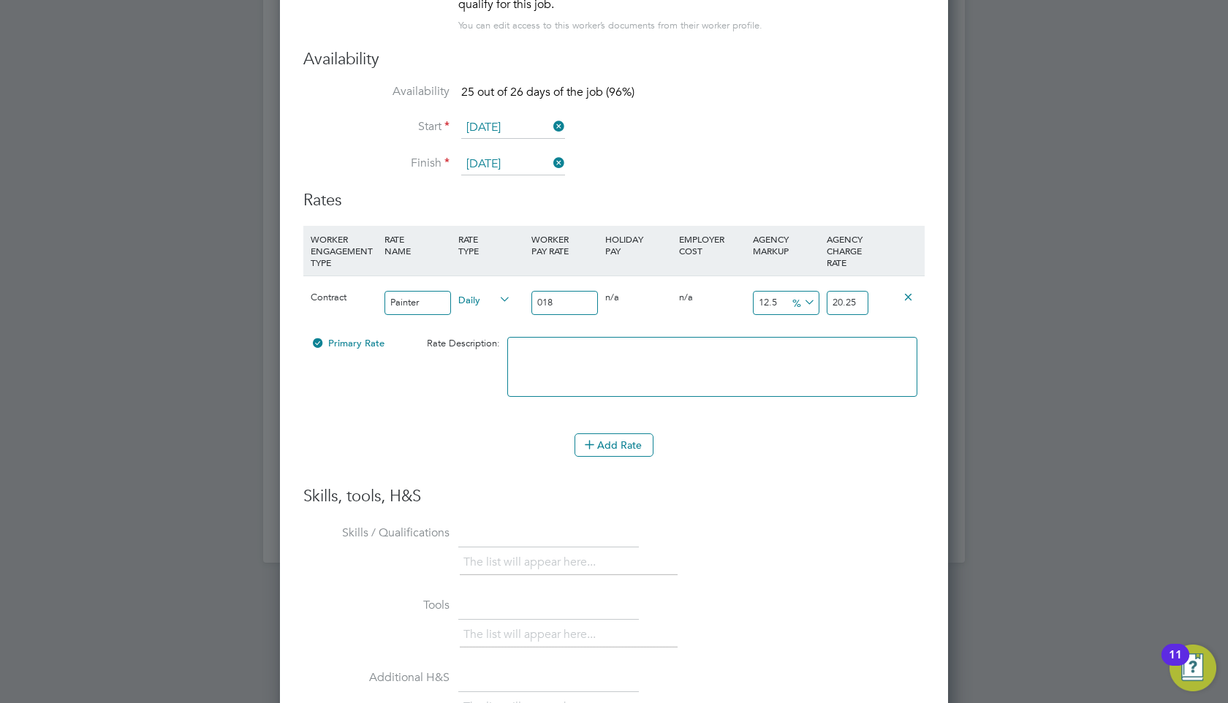
type input "01"
type input "1.125"
type input "0"
type input "18"
type input "20.25"
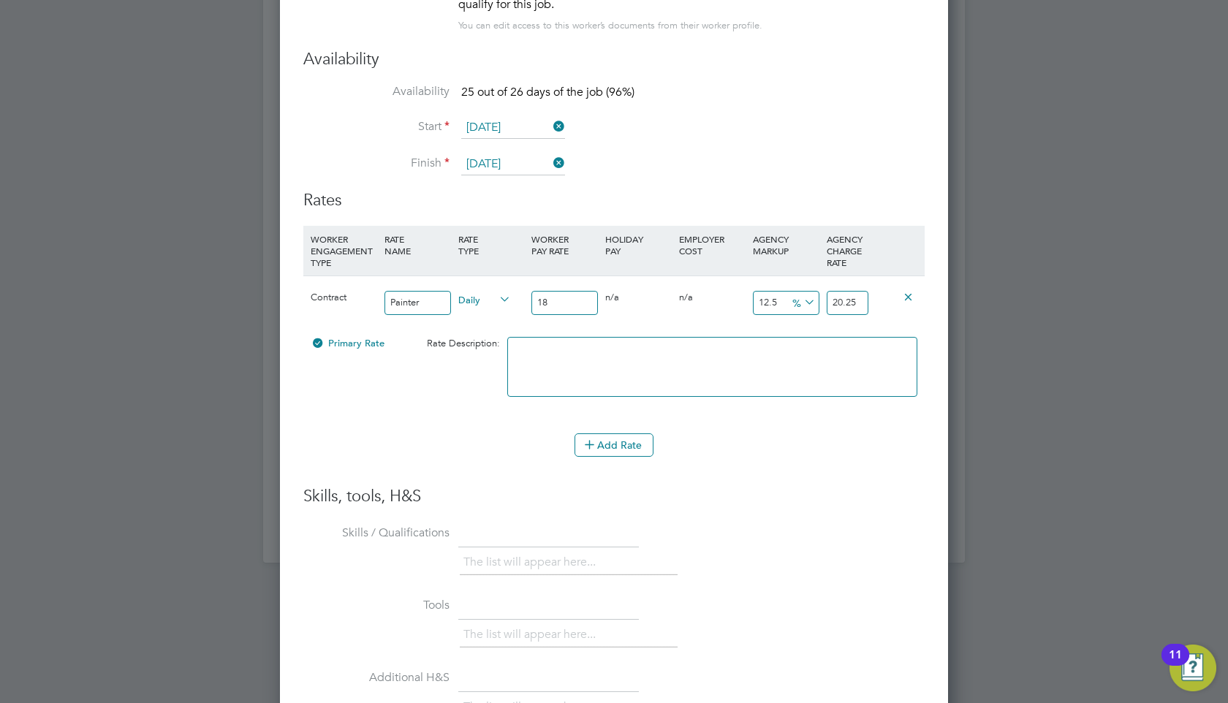
type input "185"
type input "208.125"
type input "185"
click at [643, 437] on button "Add Rate" at bounding box center [614, 445] width 79 height 23
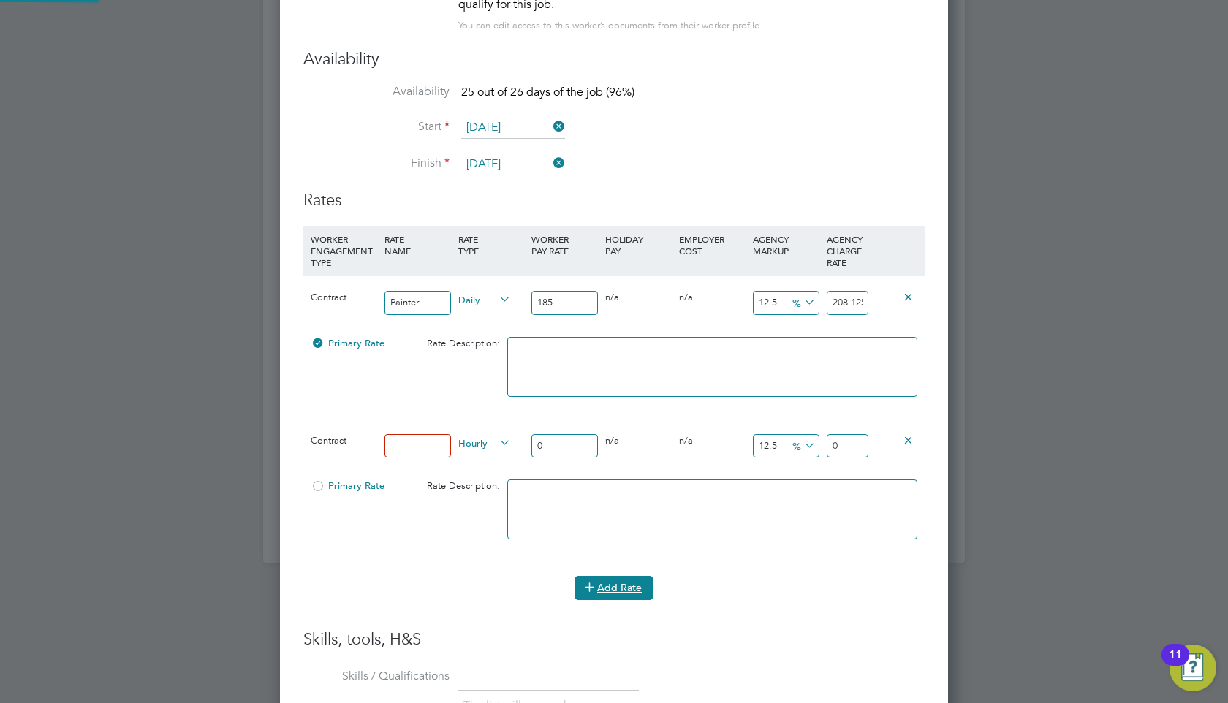
scroll to position [1495, 669]
click at [904, 436] on icon at bounding box center [908, 439] width 11 height 11
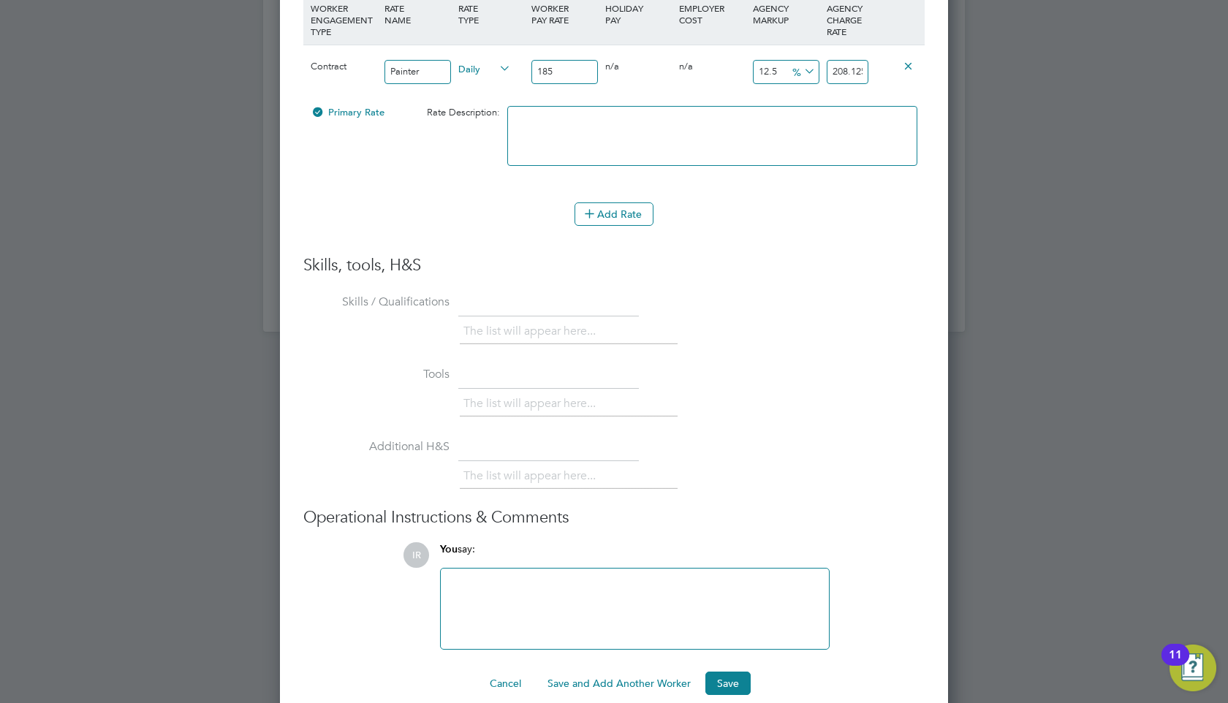
scroll to position [1521, 0]
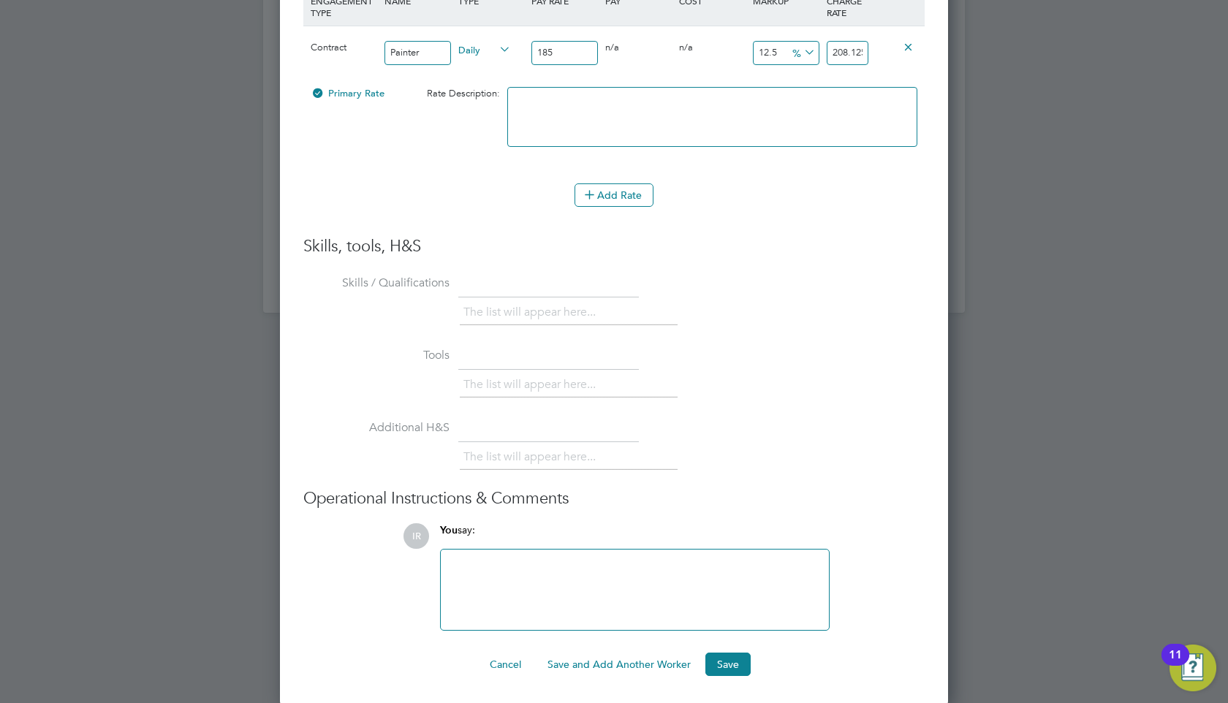
click at [533, 309] on li "The list will appear here..." at bounding box center [533, 313] width 138 height 20
click at [722, 667] on button "Save" at bounding box center [728, 664] width 45 height 23
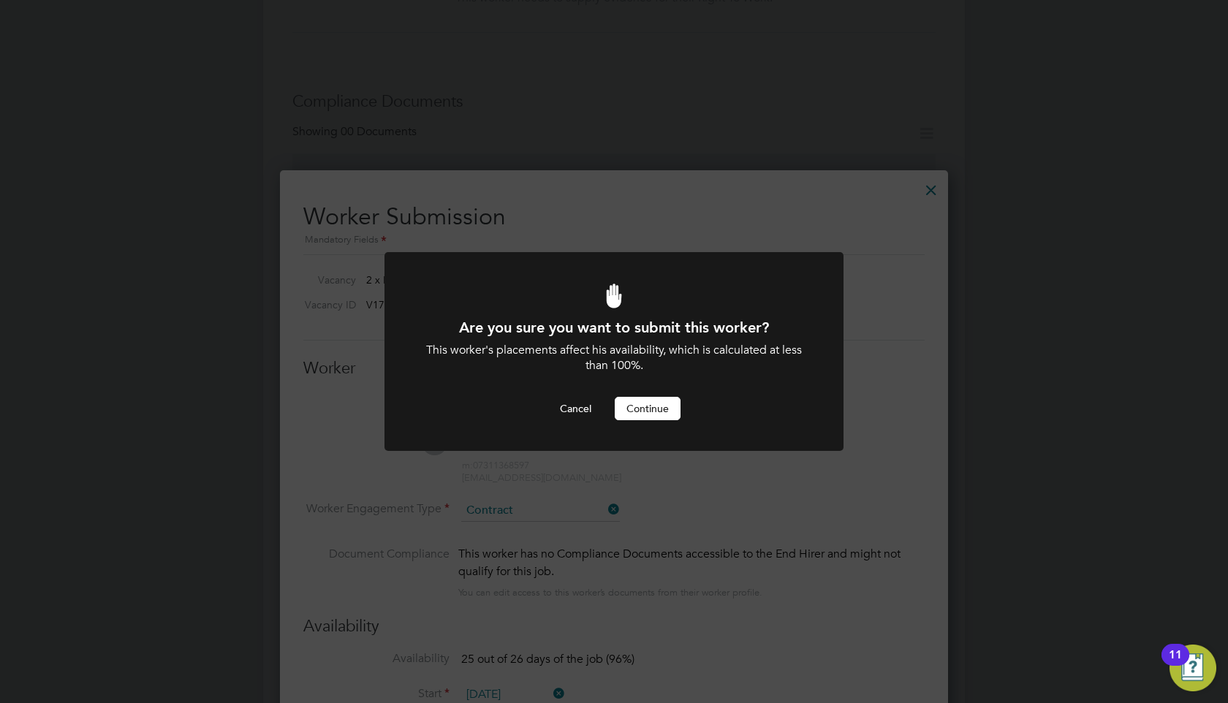
scroll to position [0, 0]
click at [665, 418] on button "Continue" at bounding box center [648, 408] width 66 height 23
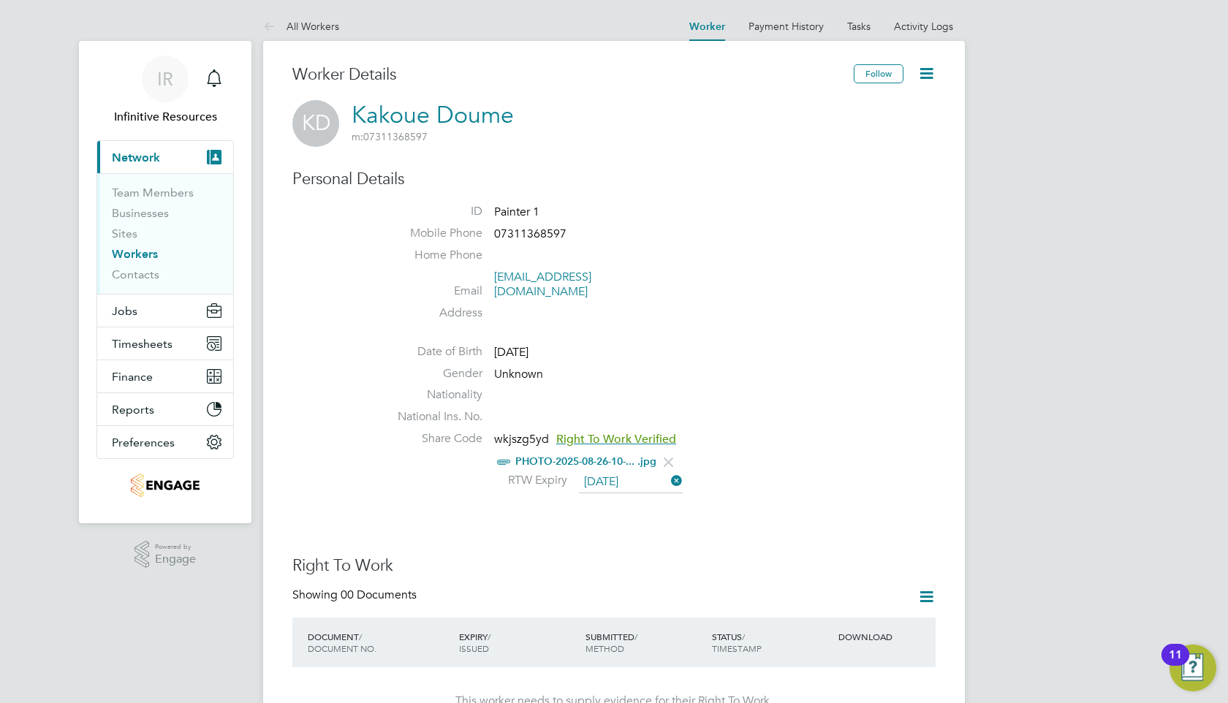
click at [555, 456] on link "PHOTO-2025-08-26-10-... .jpg" at bounding box center [586, 462] width 141 height 12
click at [761, 328] on li at bounding box center [658, 329] width 556 height 2
click at [160, 320] on button "Jobs" at bounding box center [165, 311] width 136 height 32
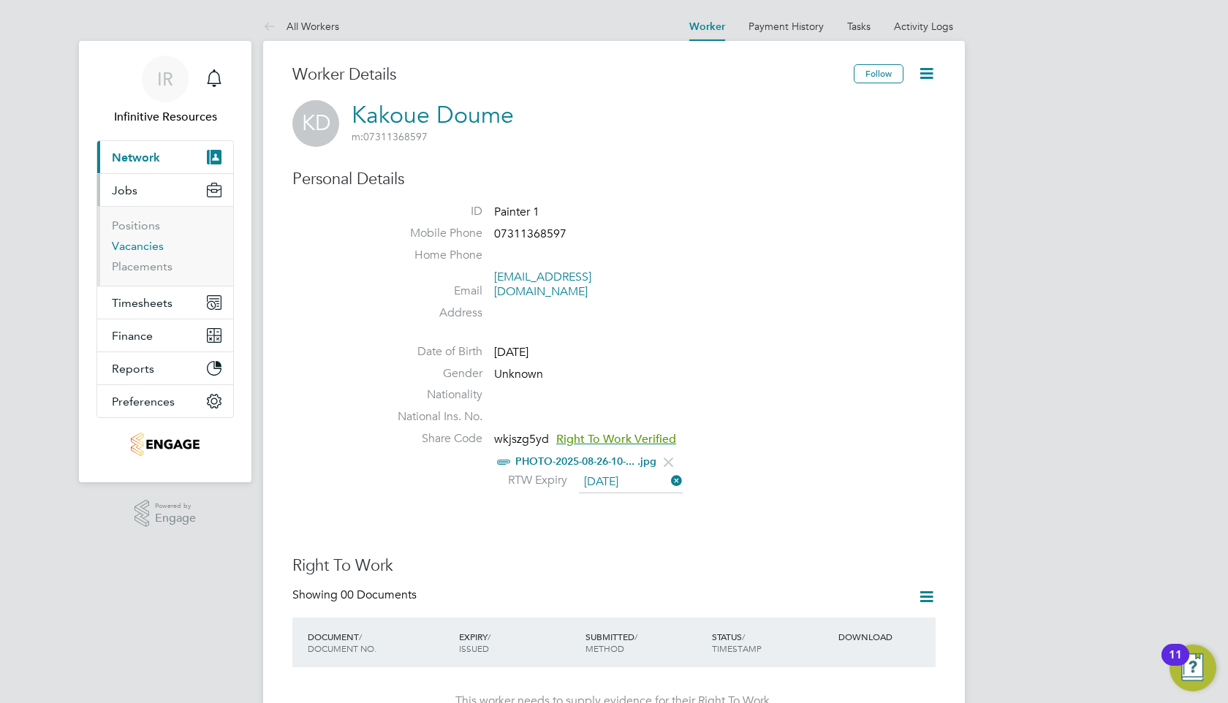
click at [149, 252] on link "Vacancies" at bounding box center [138, 246] width 52 height 14
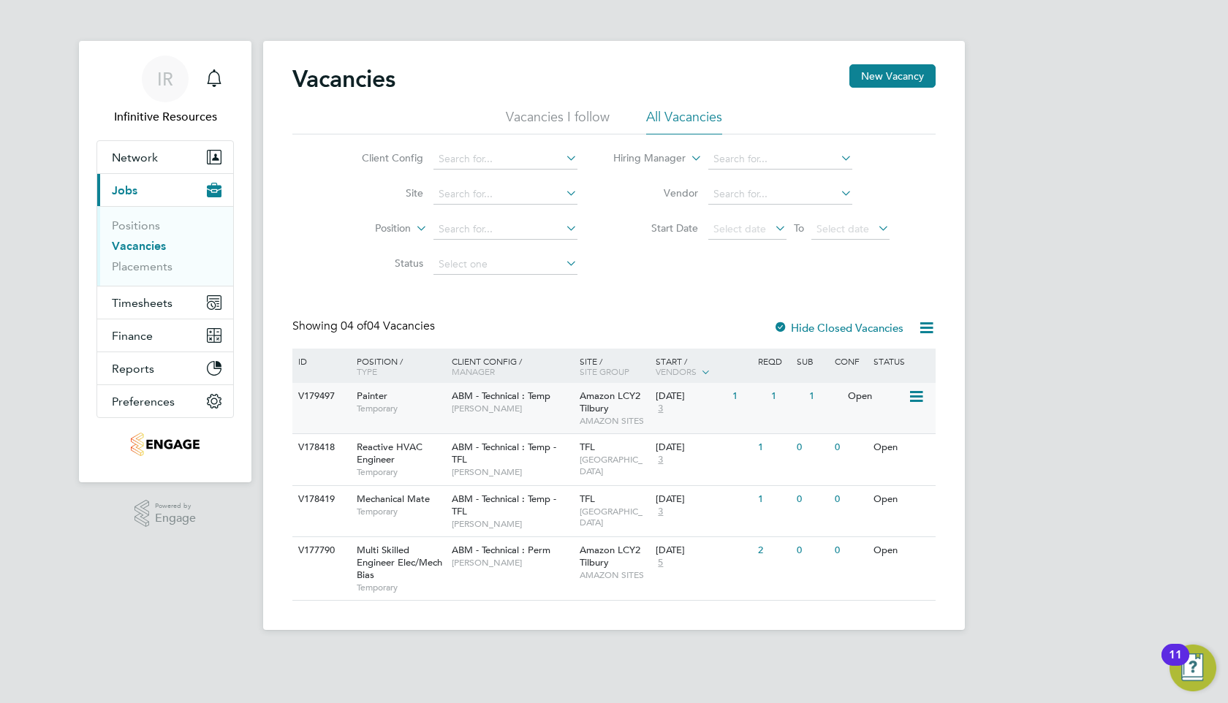
click at [479, 399] on span "ABM - Technical : Temp" at bounding box center [501, 396] width 99 height 12
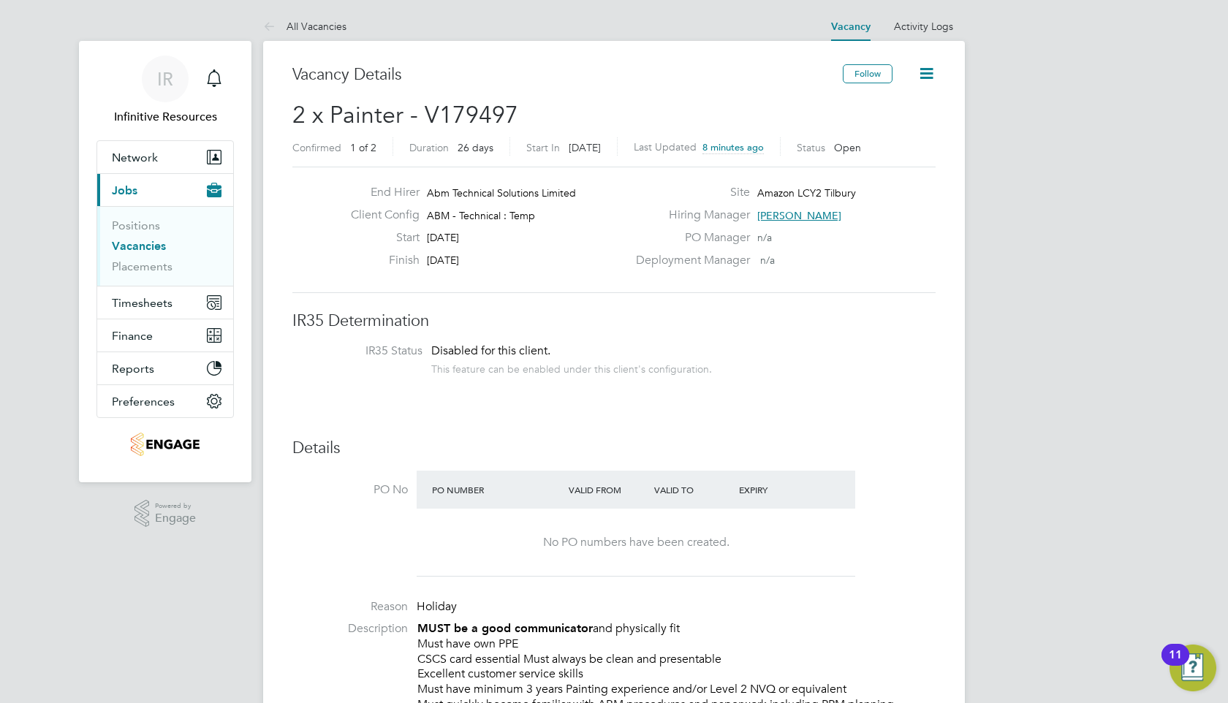
click at [143, 246] on link "Vacancies" at bounding box center [139, 246] width 54 height 14
